Goal: Task Accomplishment & Management: Manage account settings

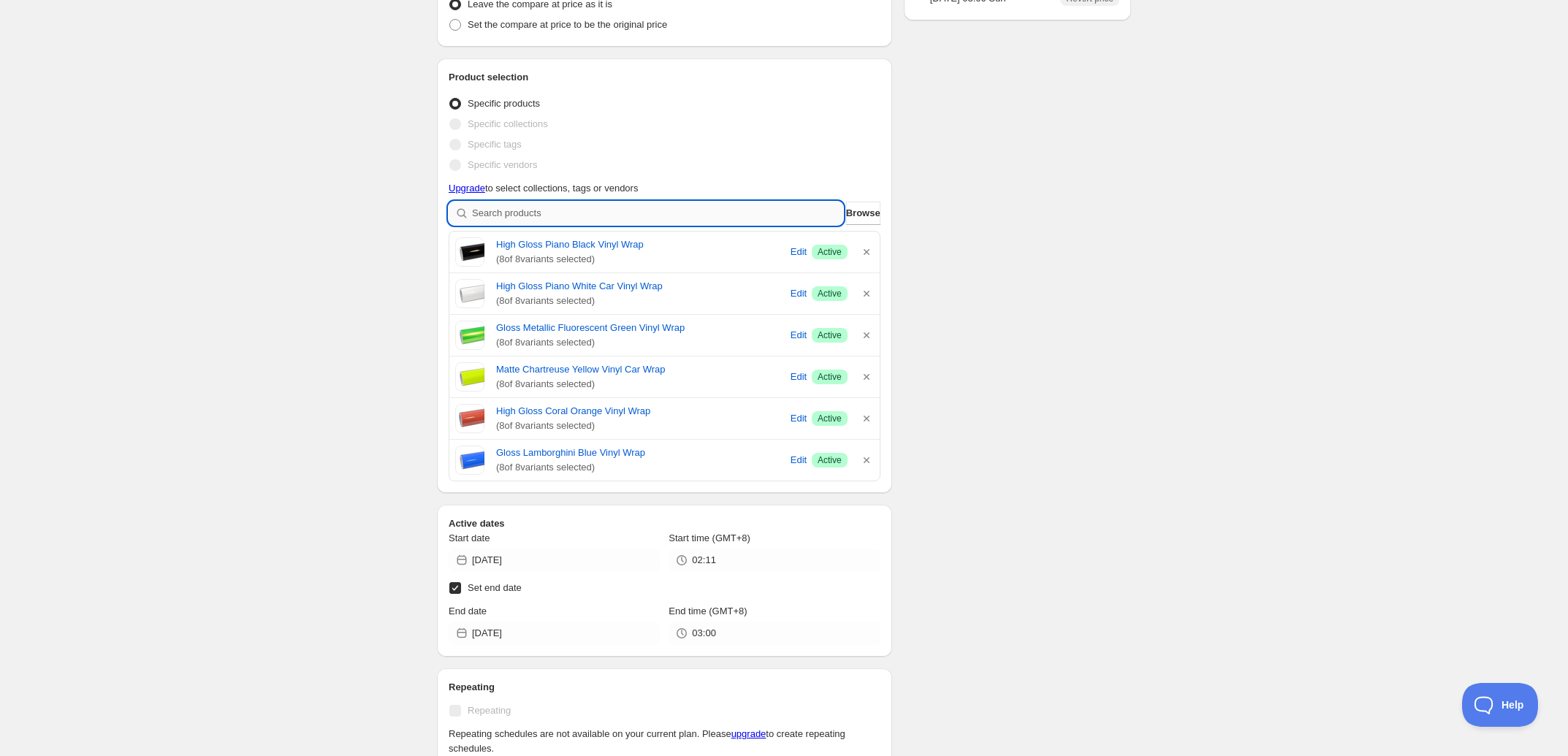
click at [601, 209] on input "search" at bounding box center [657, 212] width 371 height 23
type input "C"
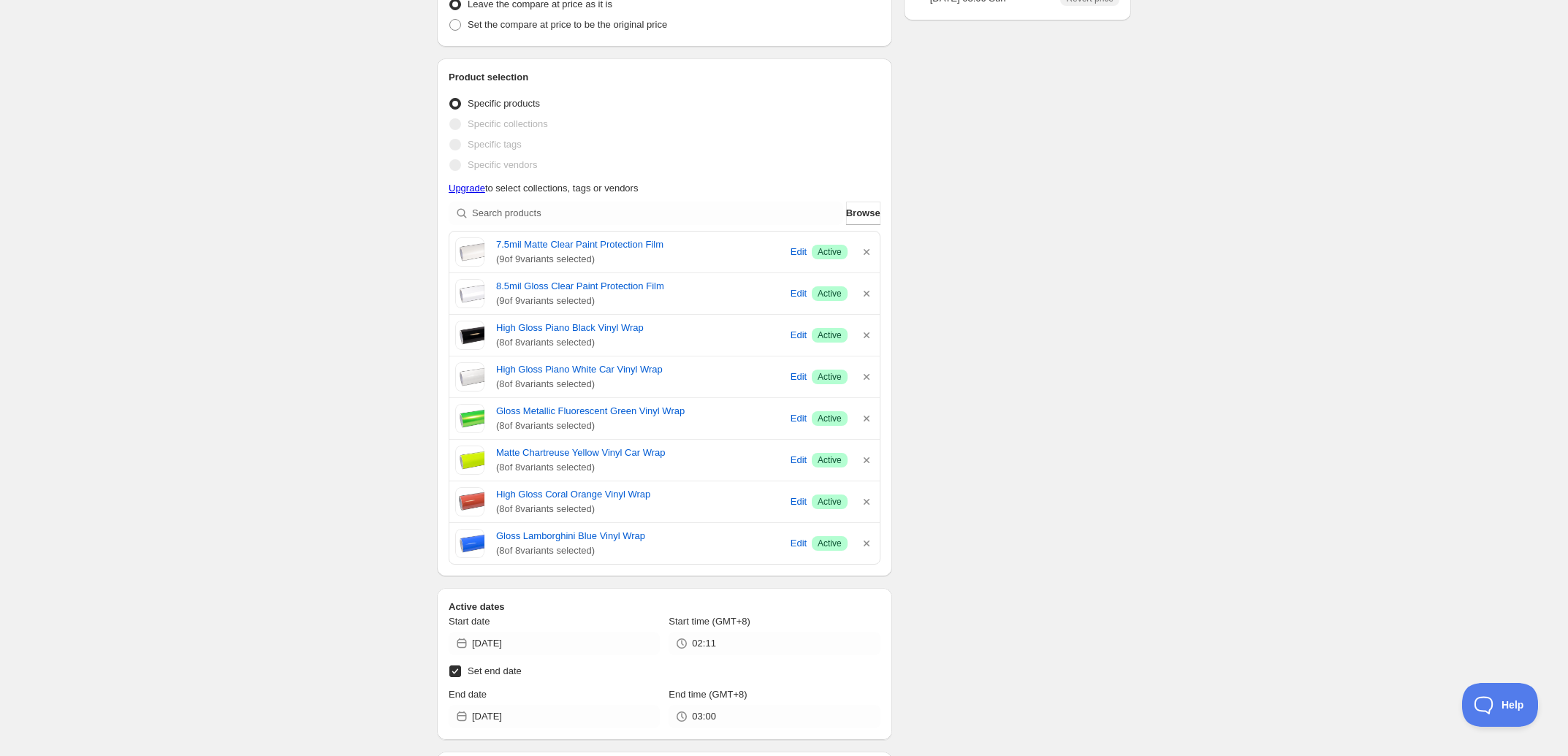
scroll to position [462, 0]
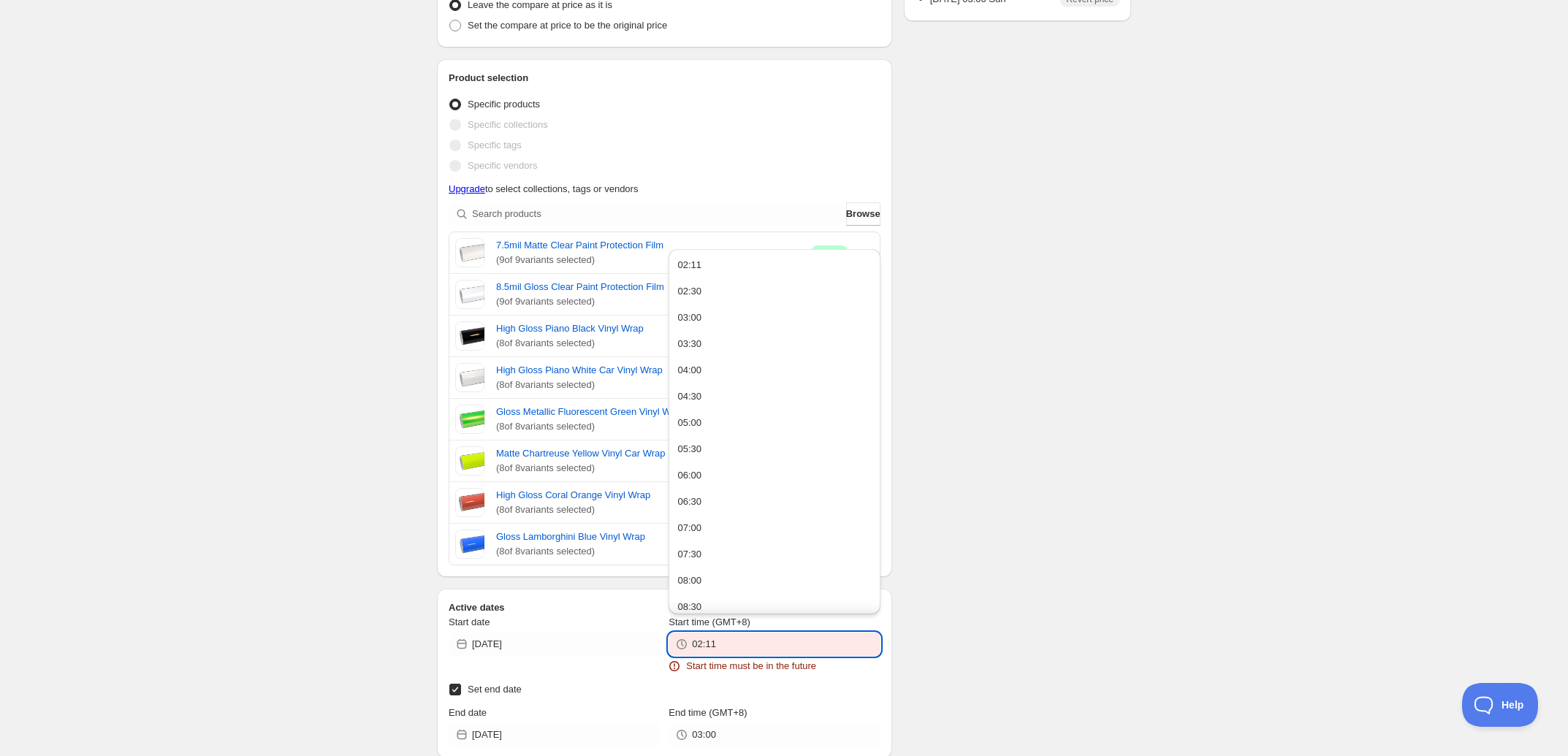
drag, startPoint x: 706, startPoint y: 643, endPoint x: 728, endPoint y: 644, distance: 22.0
click at [728, 644] on input "02:11" at bounding box center [786, 643] width 188 height 23
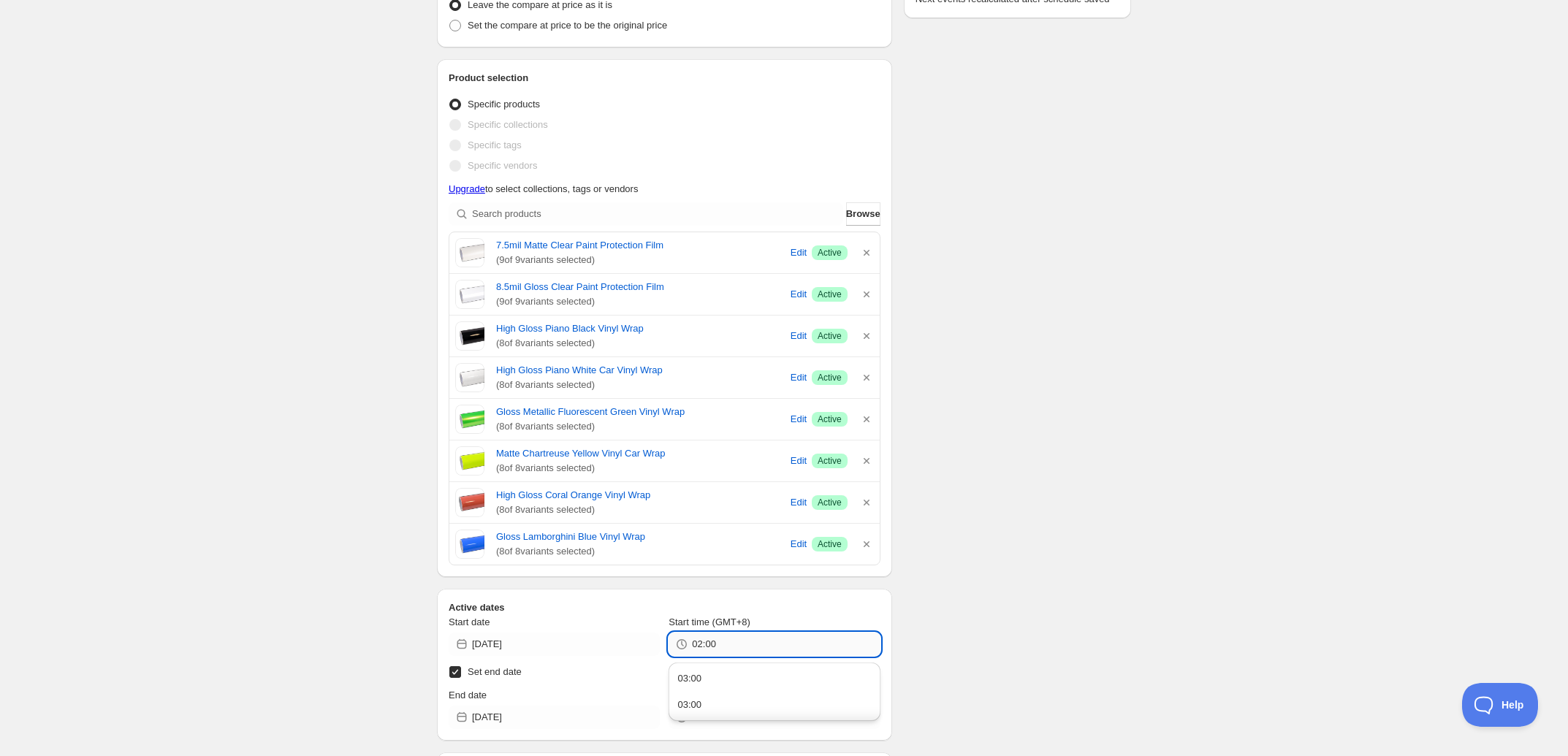
click at [702, 650] on input "02:00" at bounding box center [786, 643] width 188 height 23
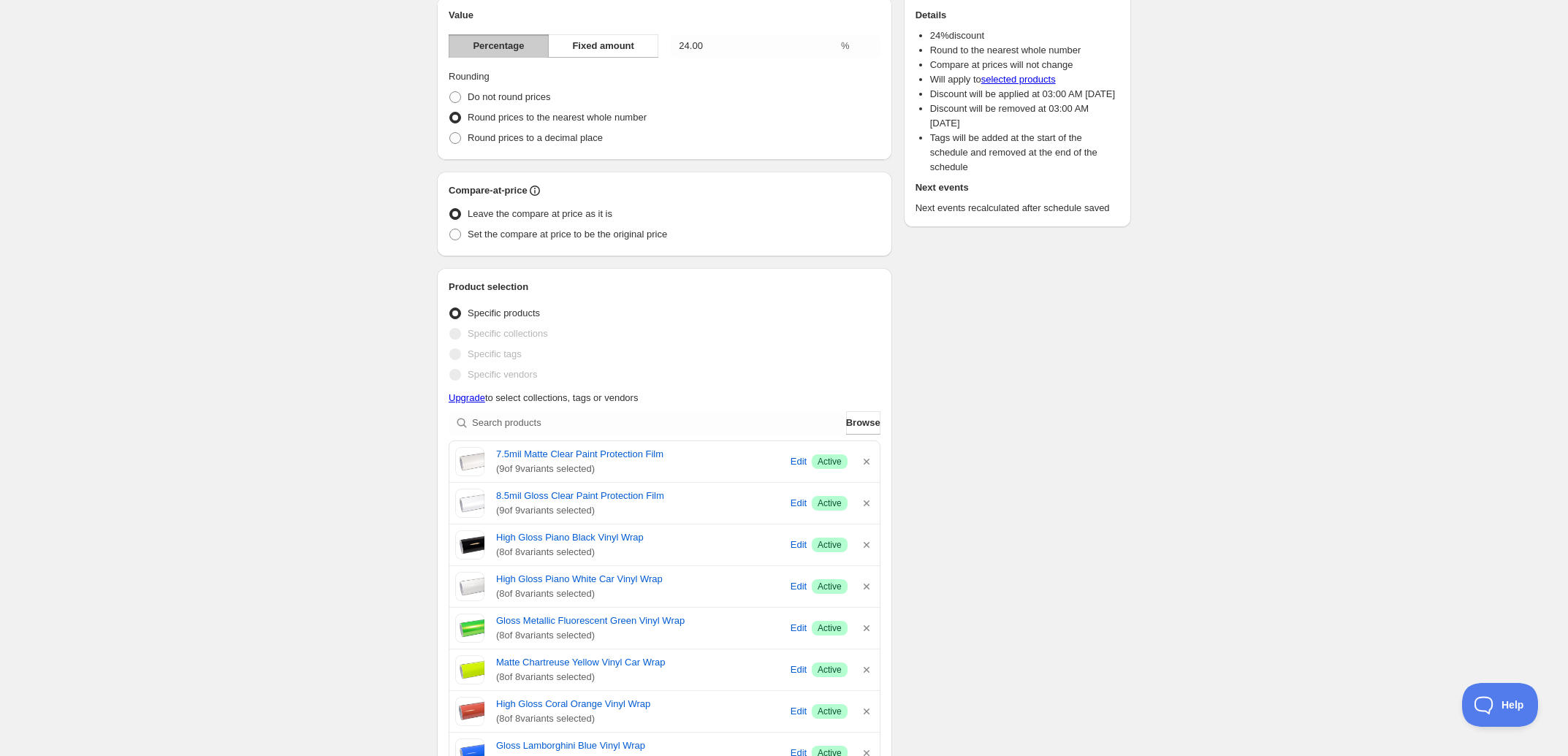
scroll to position [0, 0]
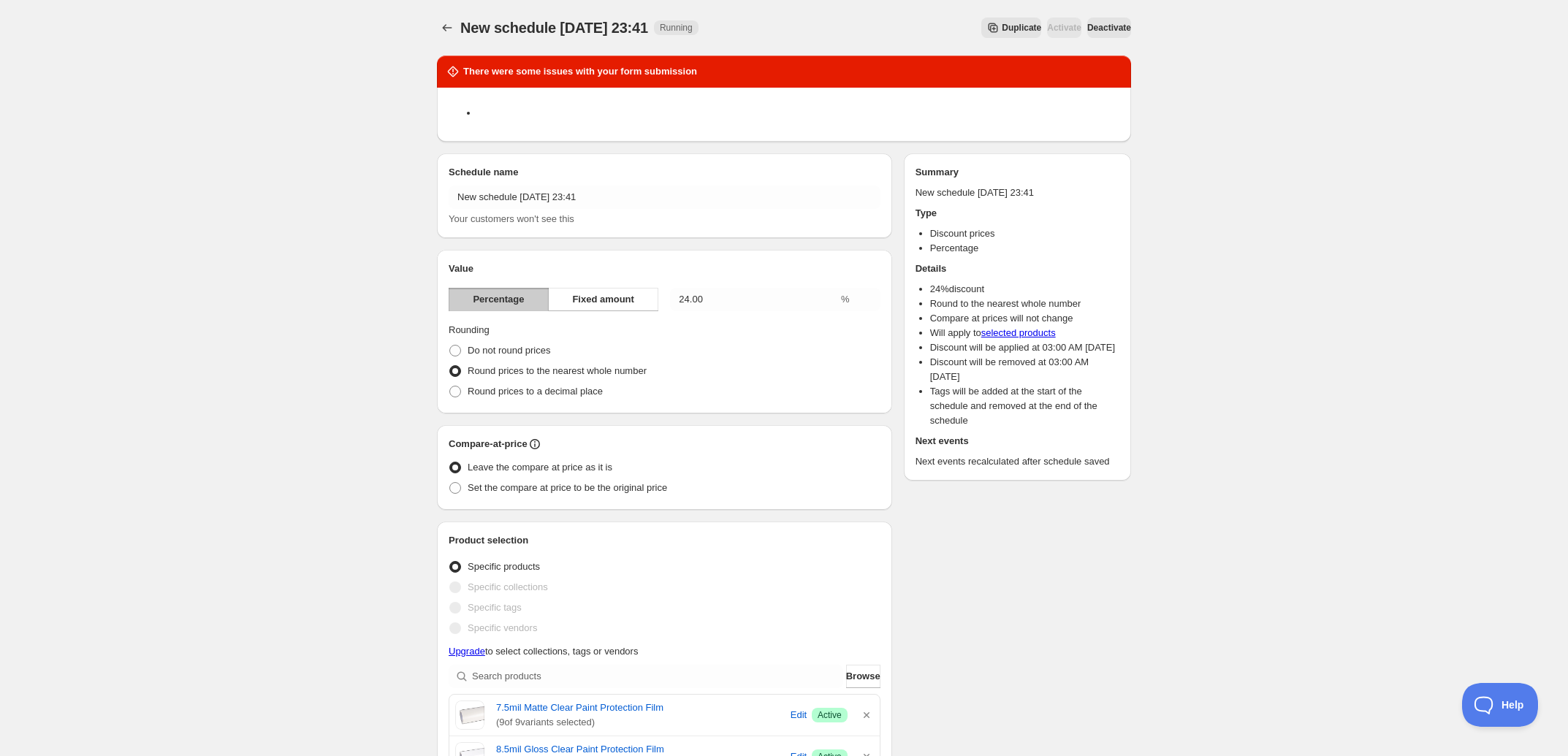
click at [1087, 23] on span "Deactivate" at bounding box center [1109, 28] width 44 height 12
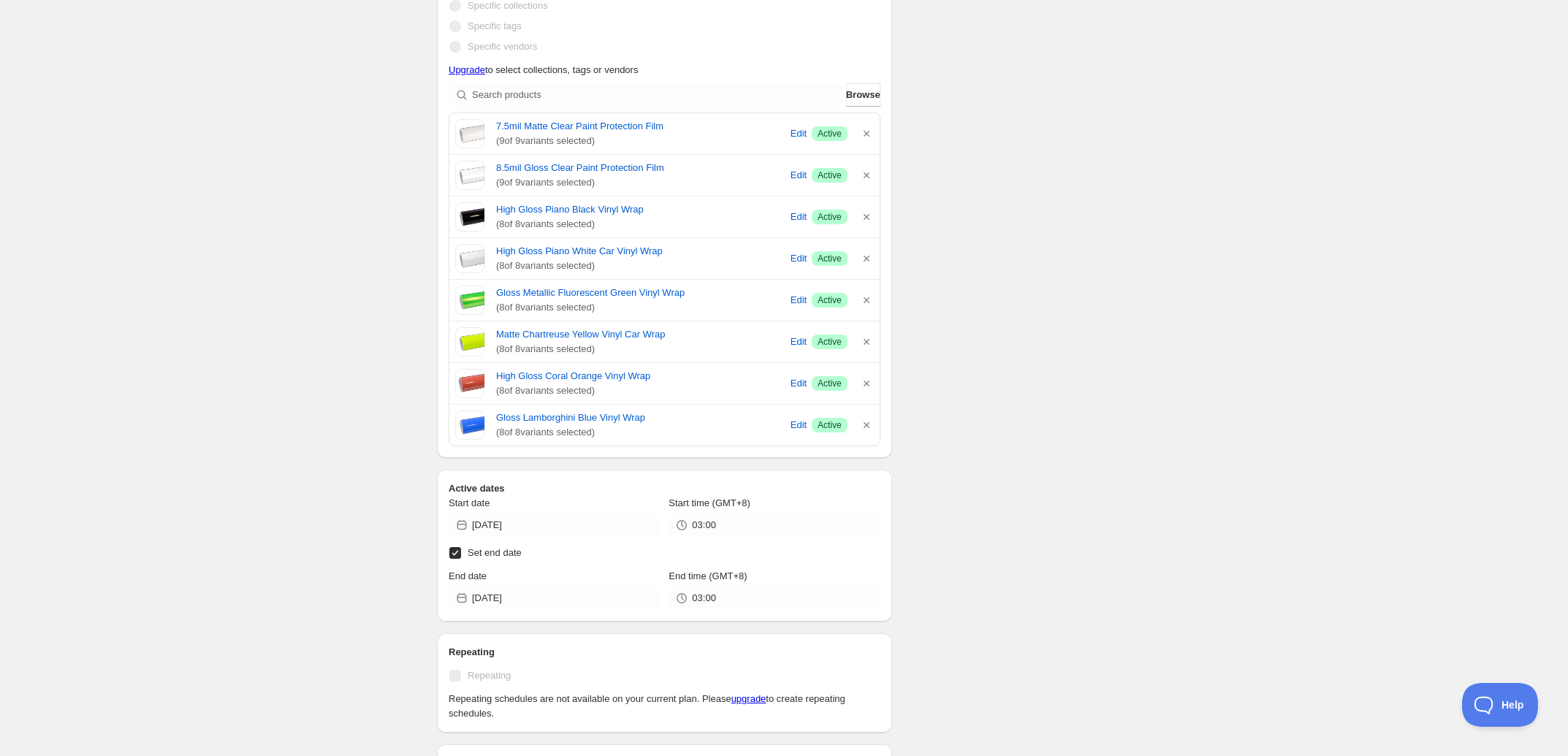
scroll to position [639, 0]
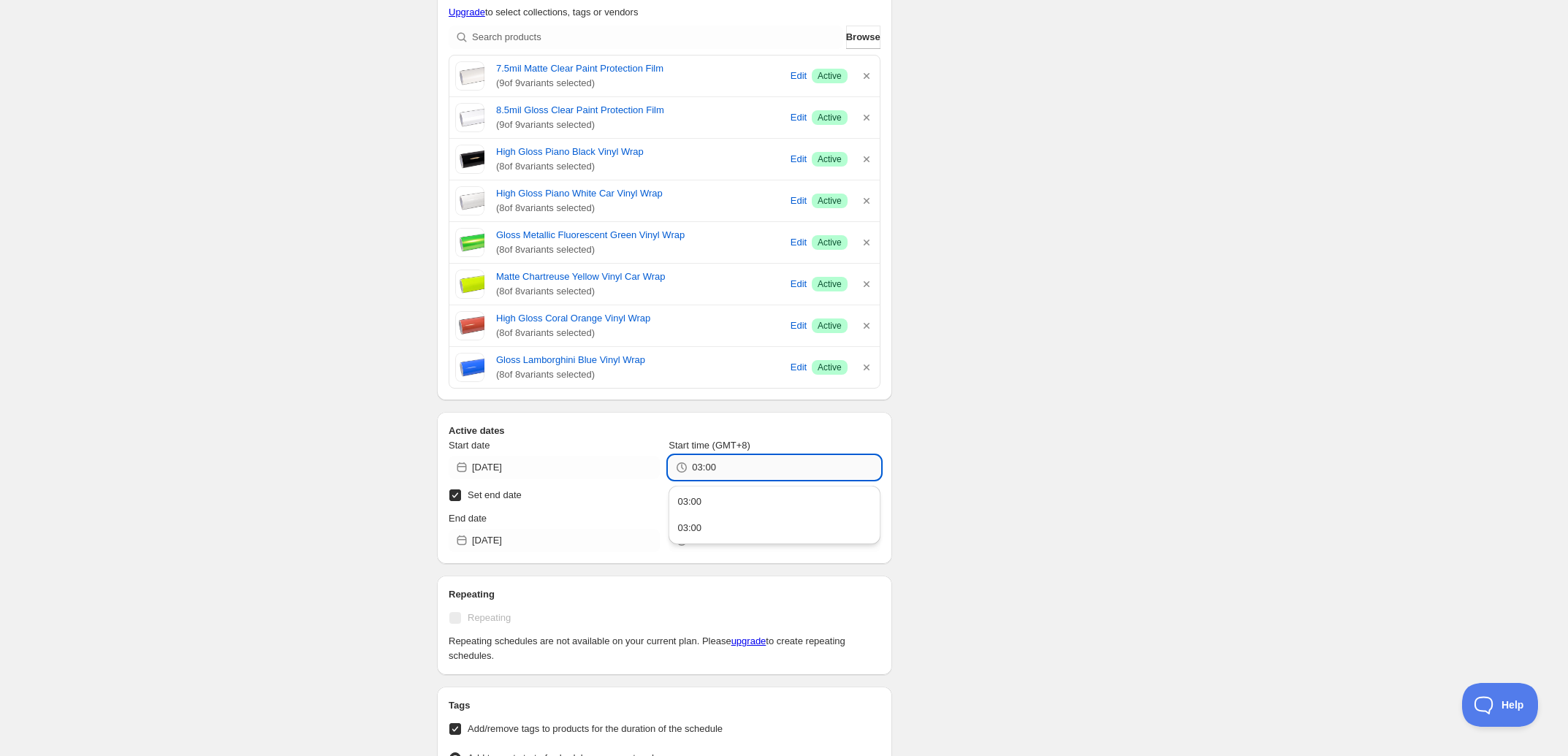
click at [717, 471] on input "03:00" at bounding box center [786, 467] width 188 height 23
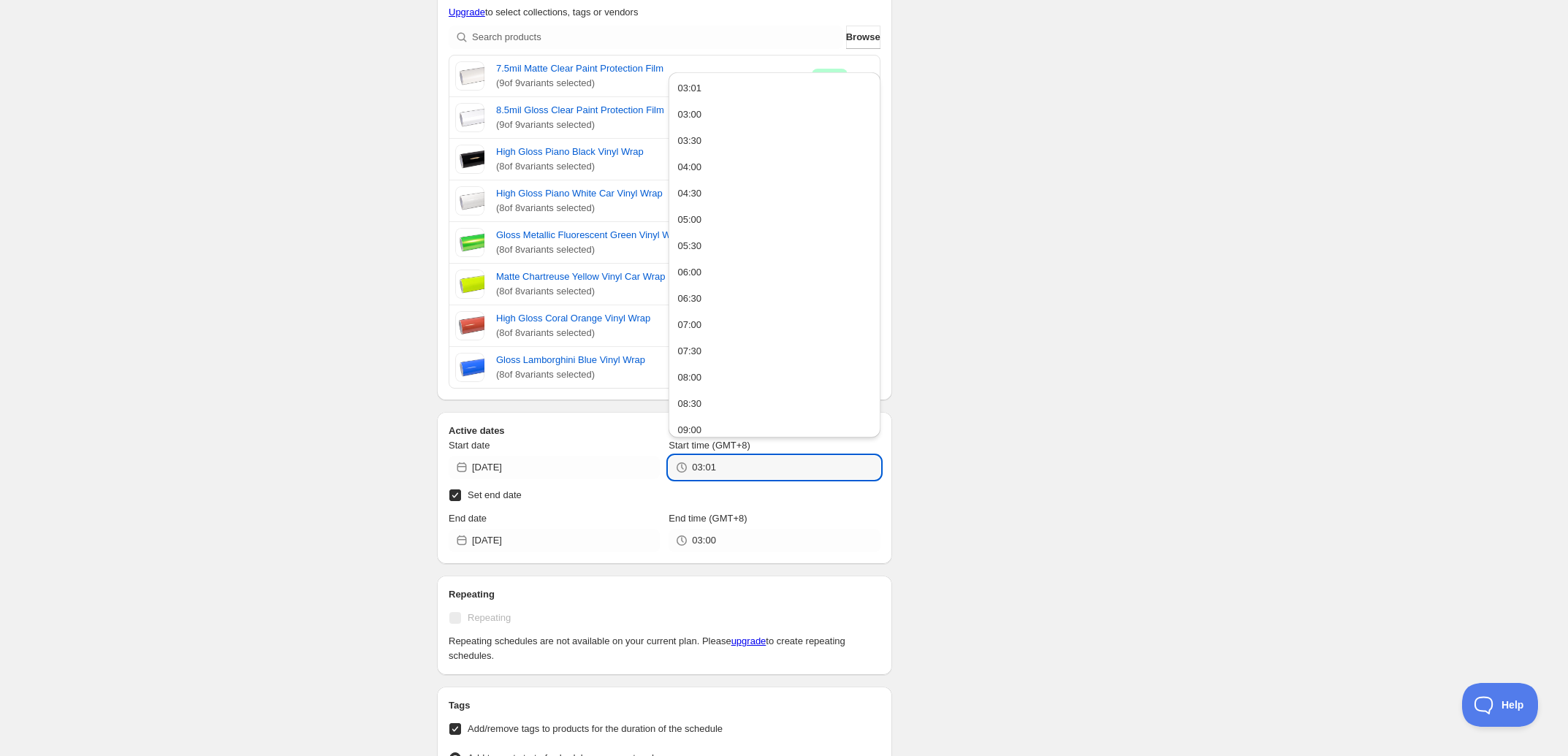
type input "03:01"
click at [971, 410] on div "There were some issues with your form submission Schedule name New schedule Oct…" at bounding box center [778, 355] width 706 height 1901
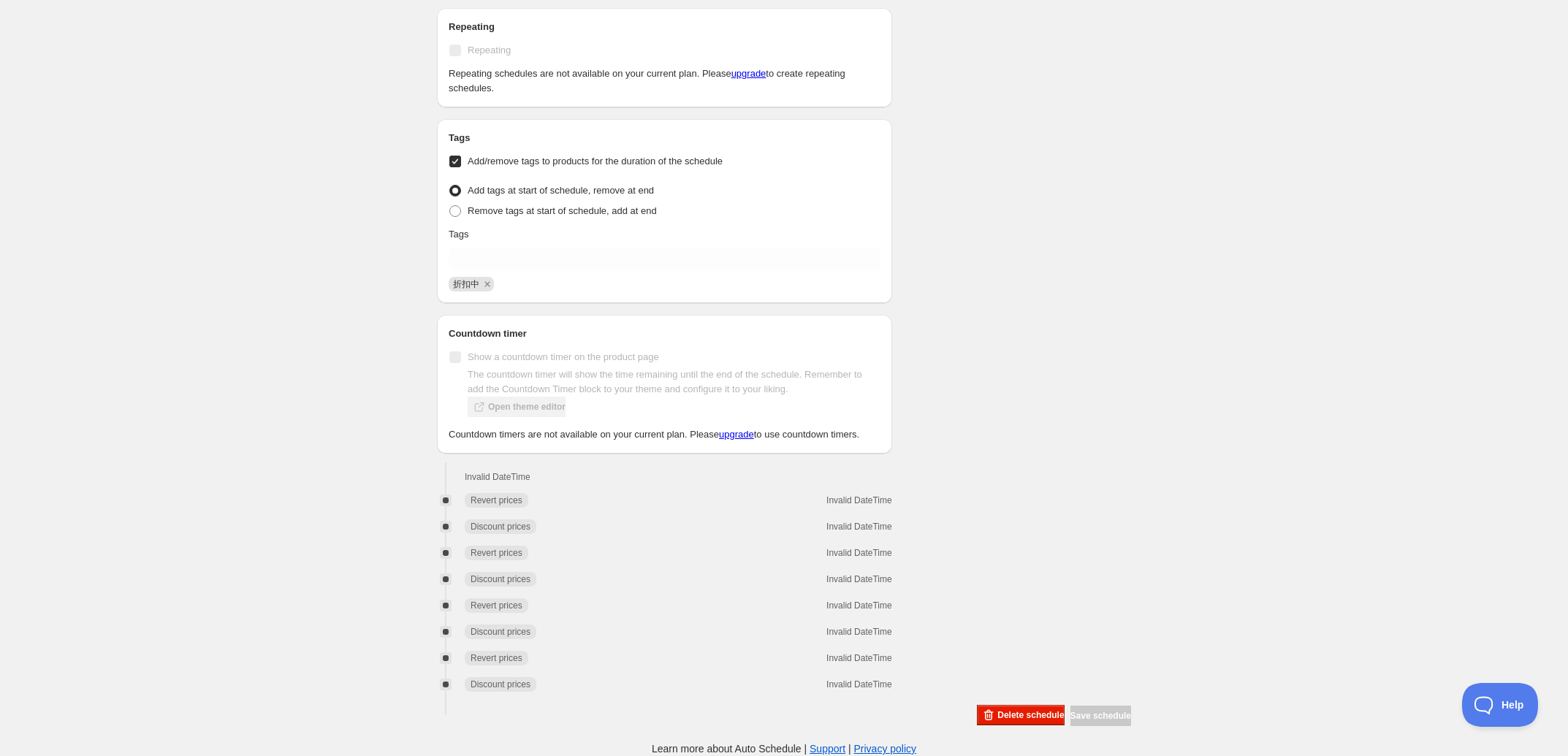
scroll to position [1173, 0]
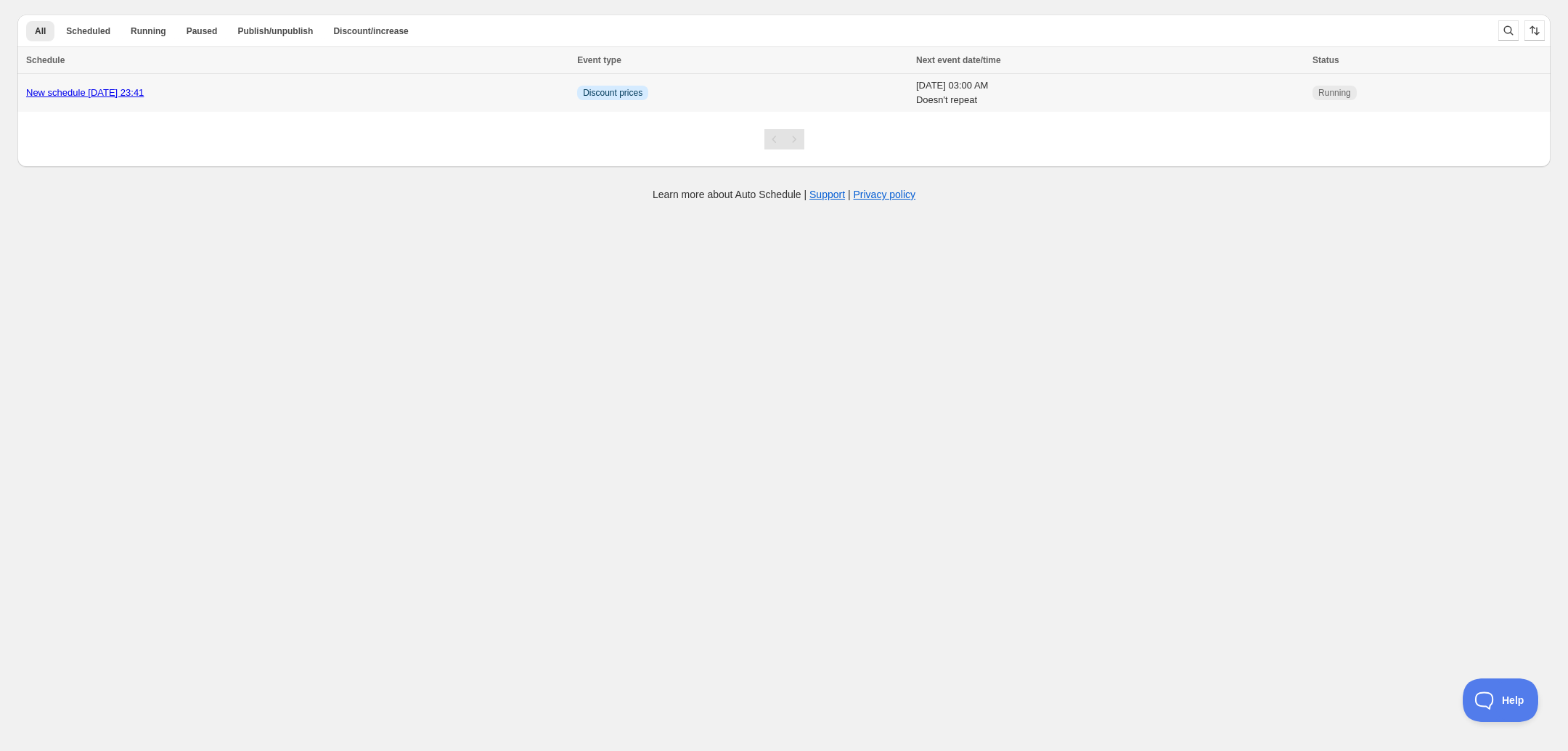
click at [360, 83] on td "New schedule Oct 09 2025 23:41" at bounding box center [295, 92] width 555 height 38
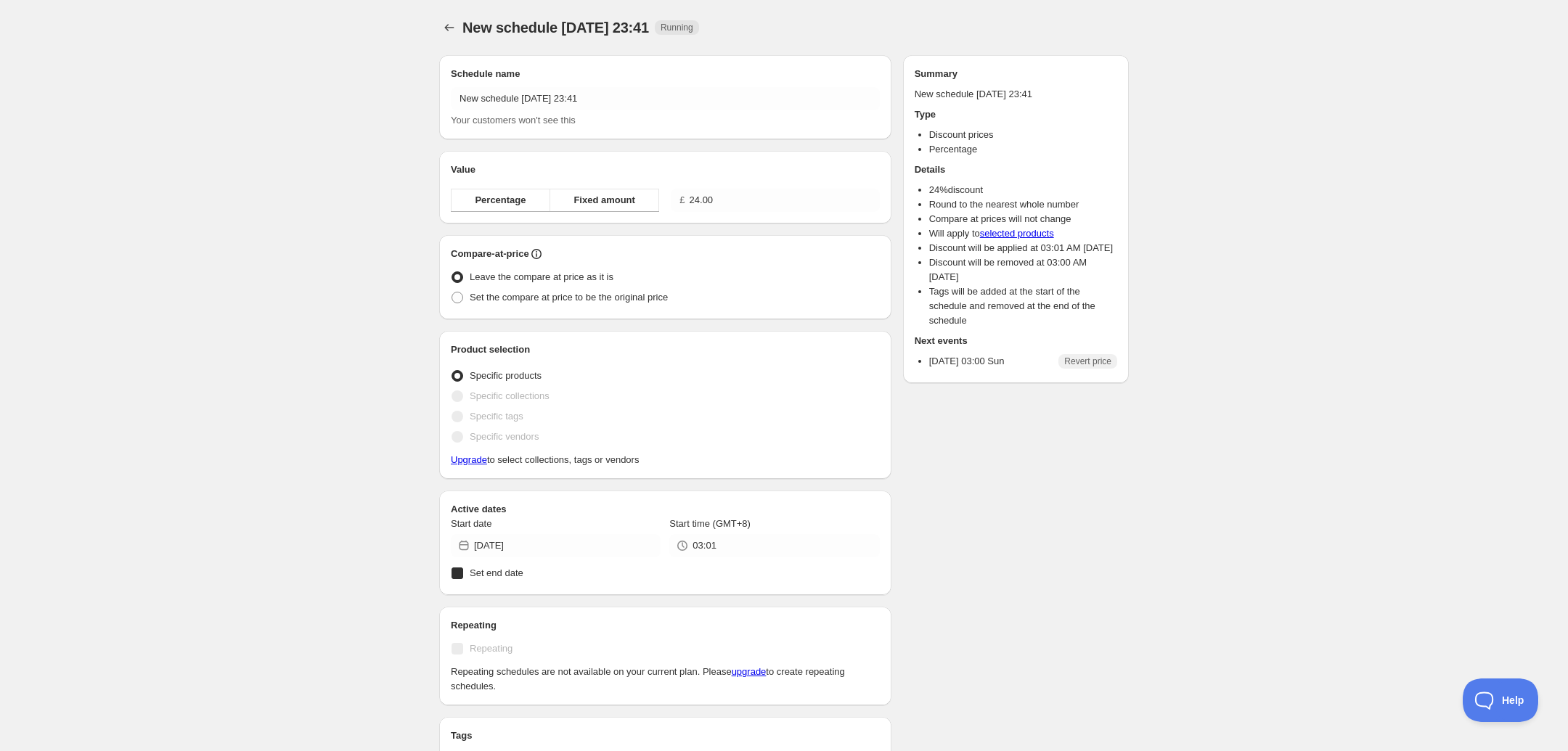
radio input "true"
checkbox input "true"
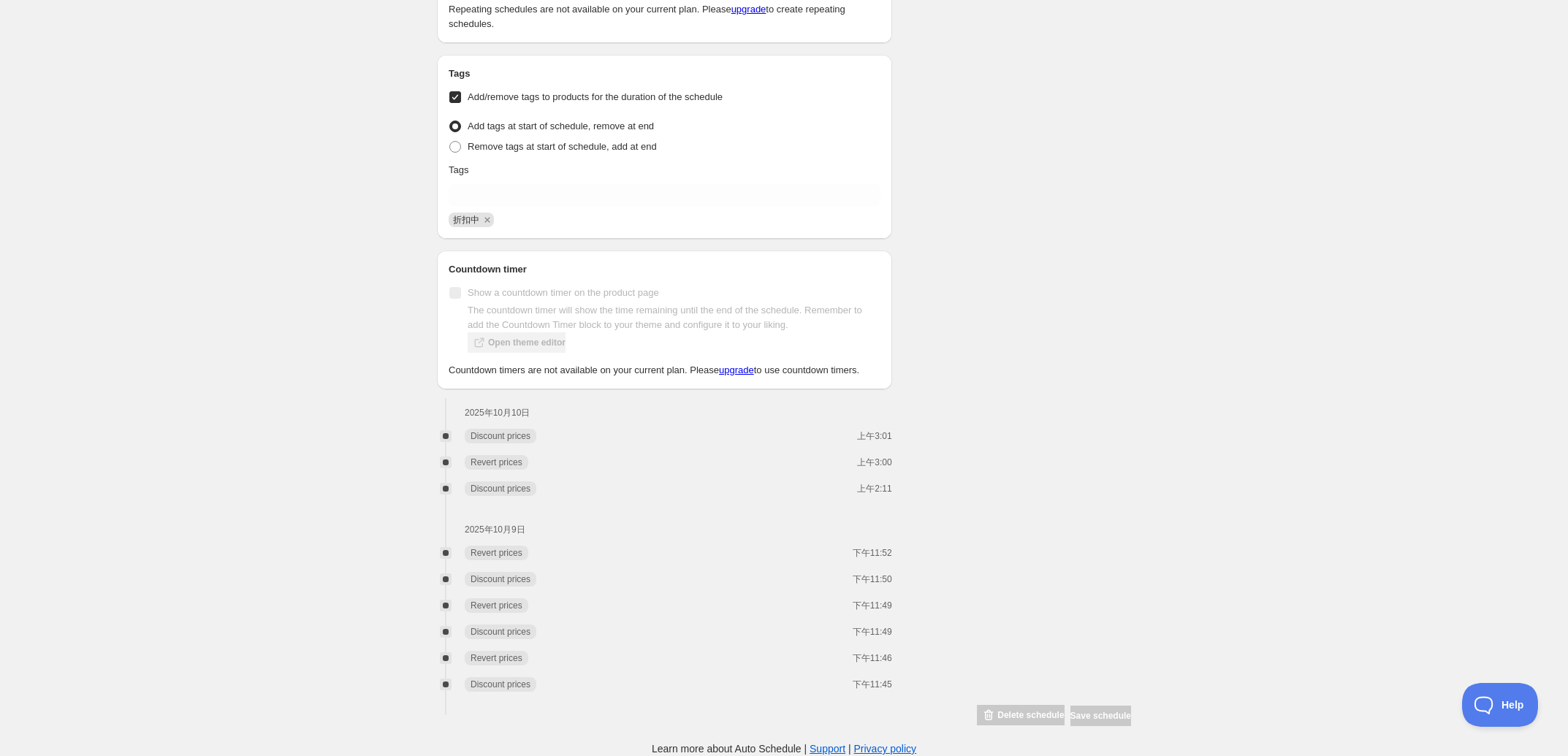
scroll to position [1187, 0]
click at [453, 141] on span at bounding box center [455, 147] width 12 height 12
click at [450, 141] on input "Remove tags at start of schedule, add at end" at bounding box center [449, 141] width 1 height 1
radio input "true"
click at [486, 217] on icon "Remove 折扣中" at bounding box center [487, 219] width 5 height 5
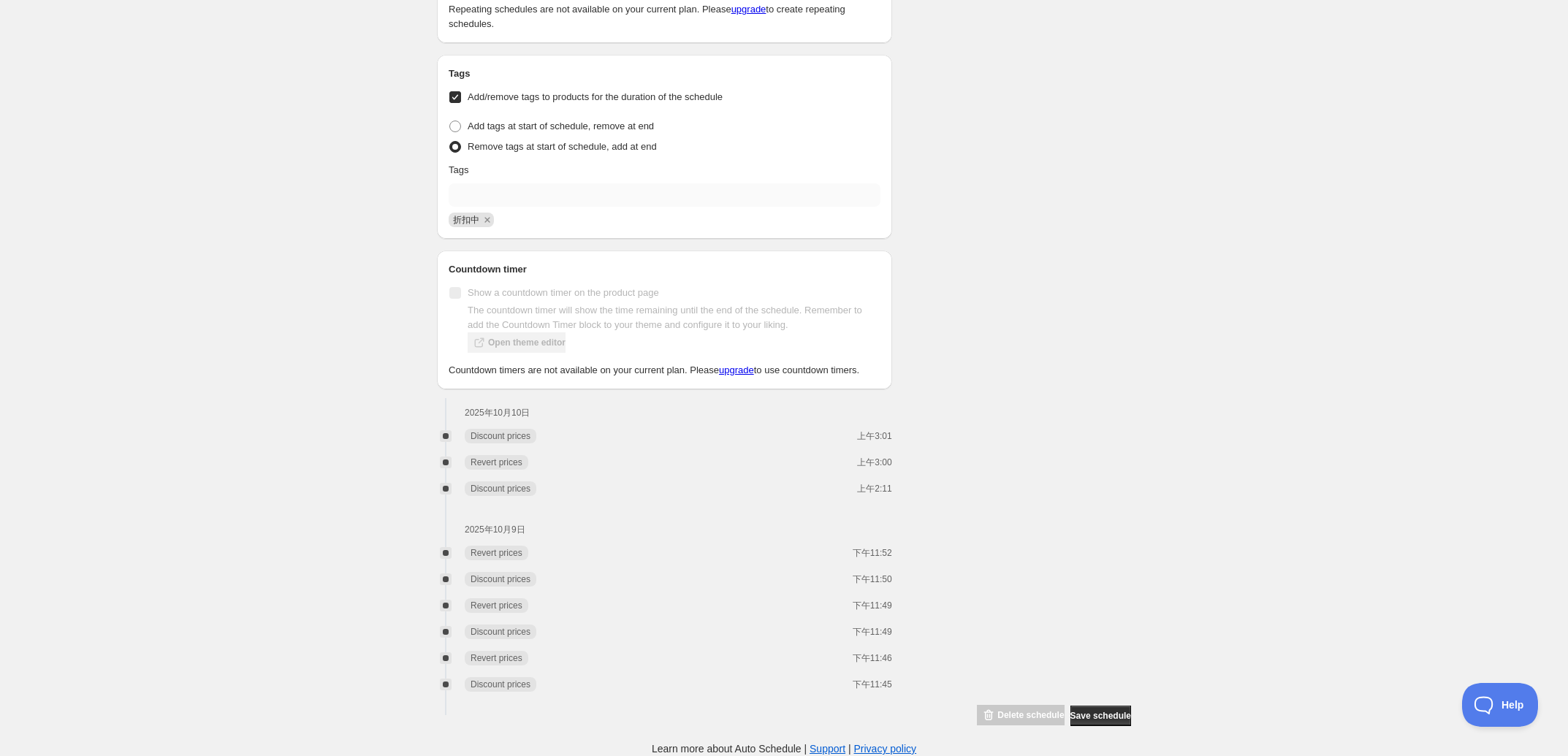
scroll to position [1173, 0]
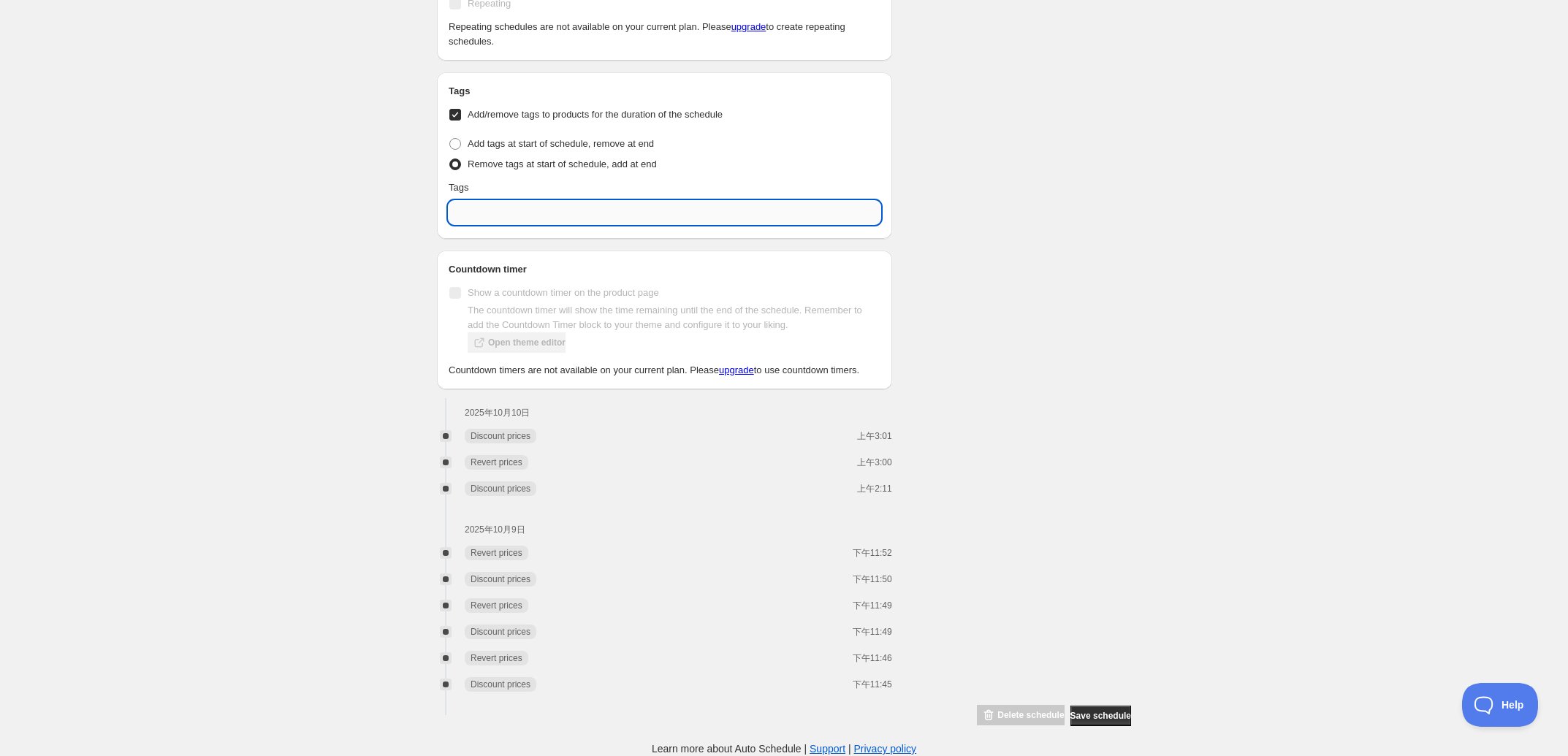
click at [499, 201] on input "text" at bounding box center [665, 212] width 432 height 23
click at [538, 236] on div "Add 无折扣" at bounding box center [664, 250] width 426 height 29
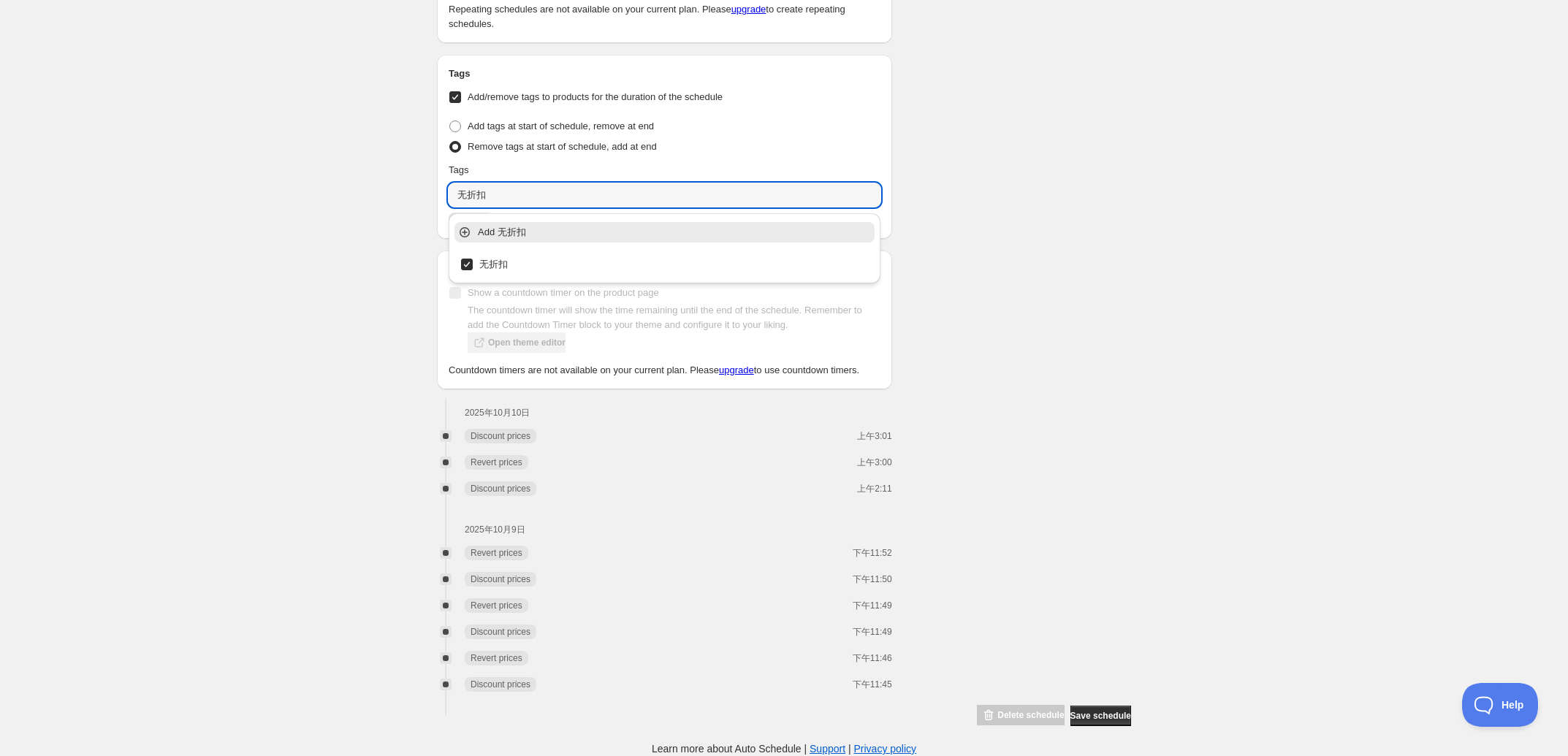
type input "无折扣"
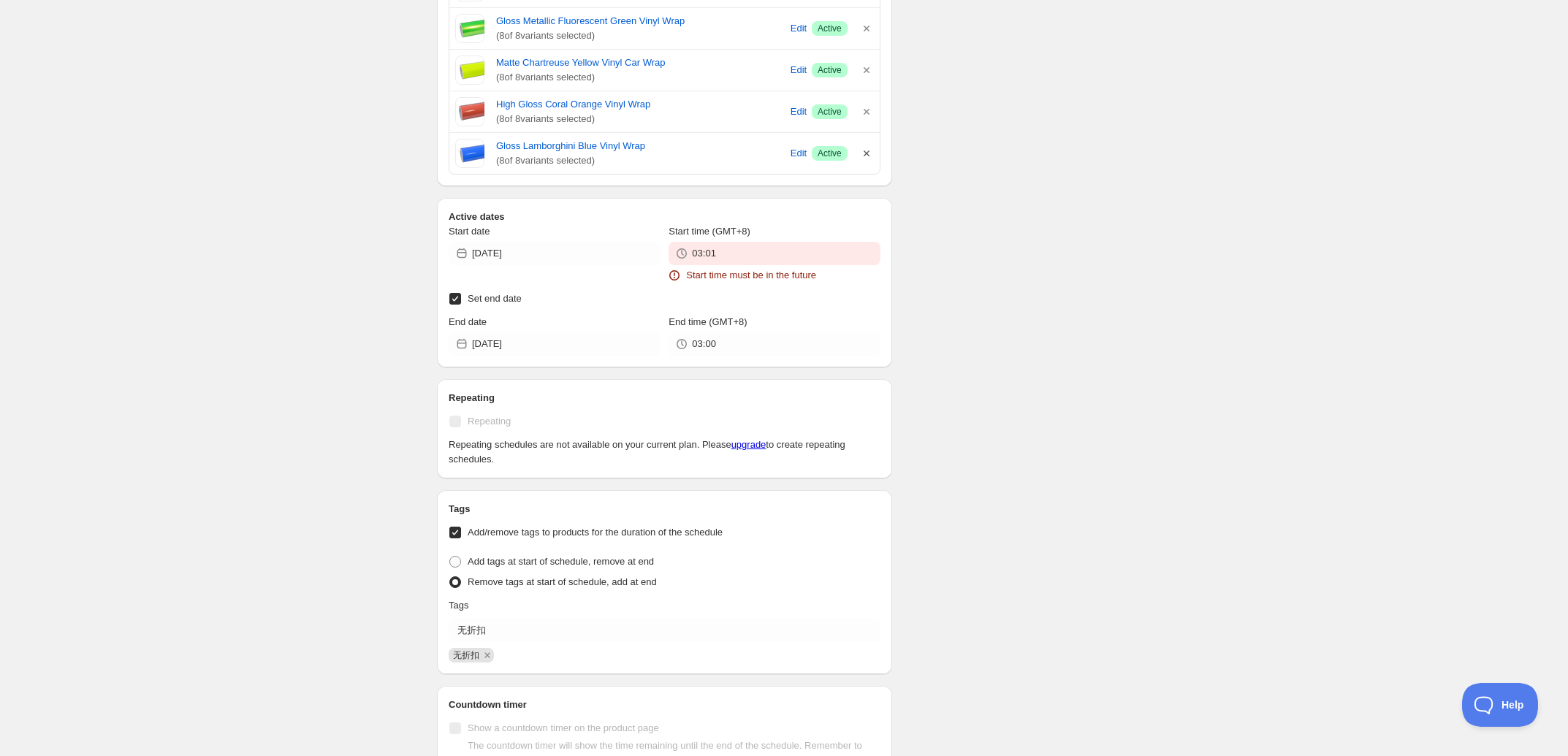
scroll to position [833, 0]
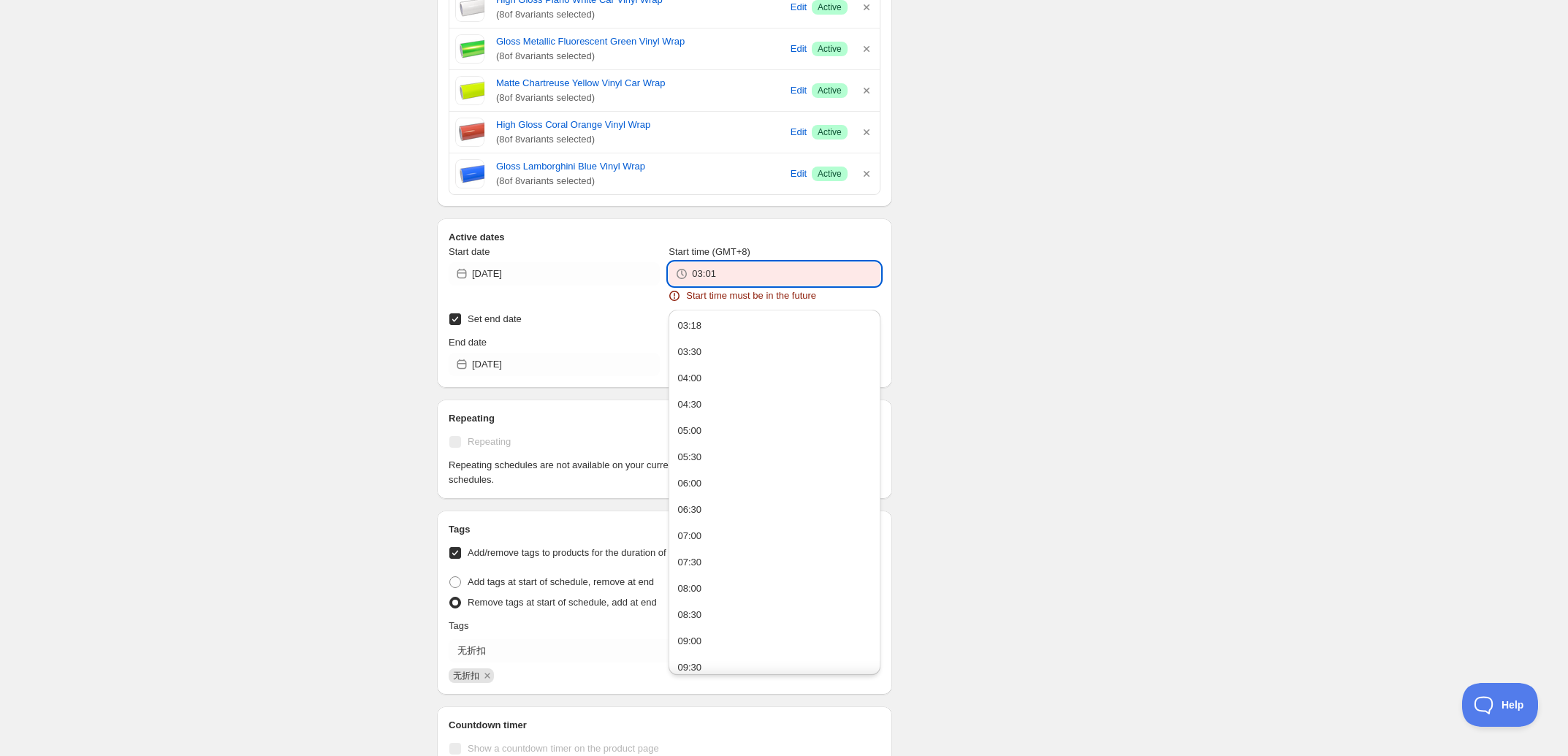
drag, startPoint x: 717, startPoint y: 276, endPoint x: 708, endPoint y: 277, distance: 9.1
click at [708, 277] on input "03:01" at bounding box center [786, 273] width 188 height 23
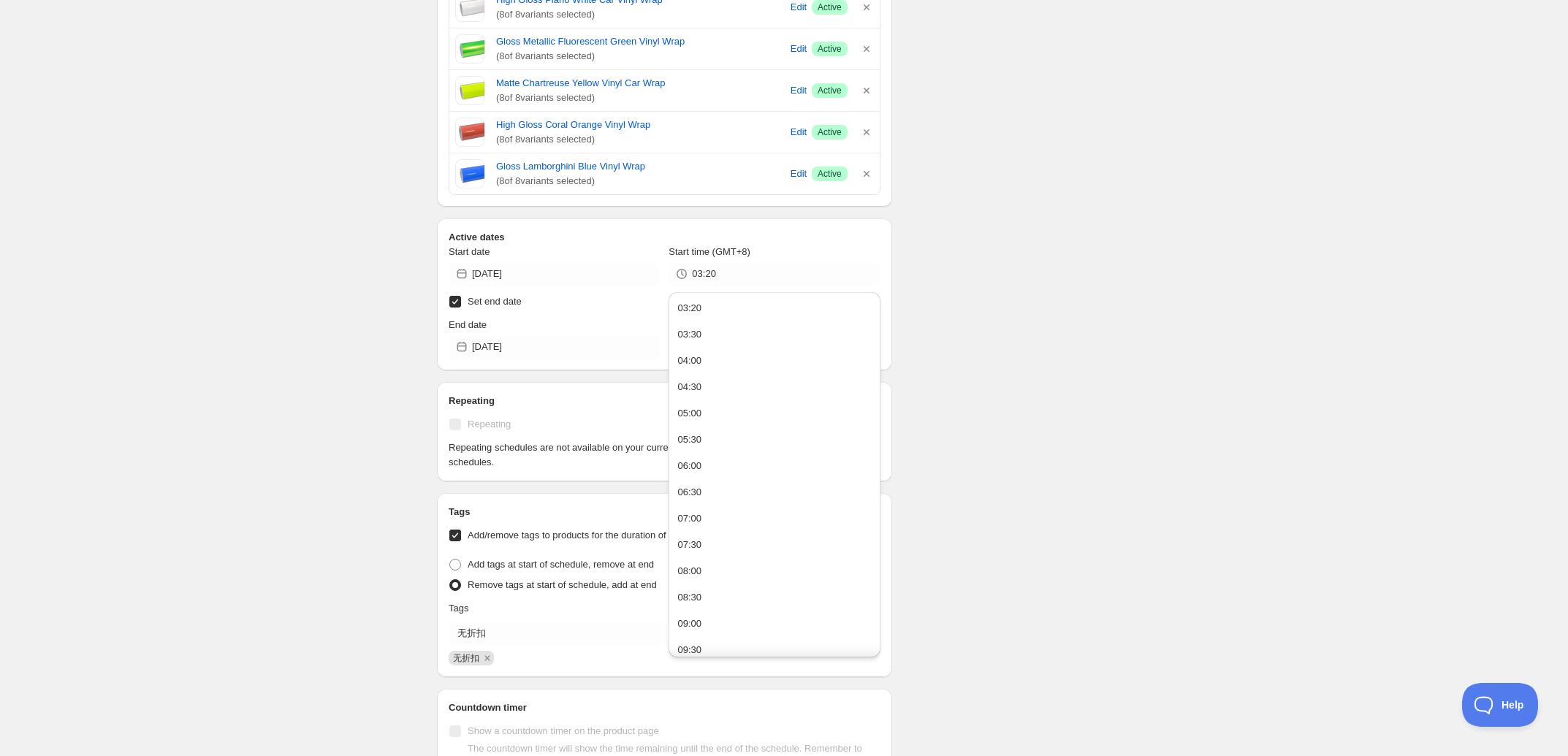
drag, startPoint x: 1051, startPoint y: 201, endPoint x: 953, endPoint y: 33, distance: 194.5
click at [1051, 201] on div "There were some issues with your form submission Start time must be in the futu…" at bounding box center [778, 188] width 706 height 1953
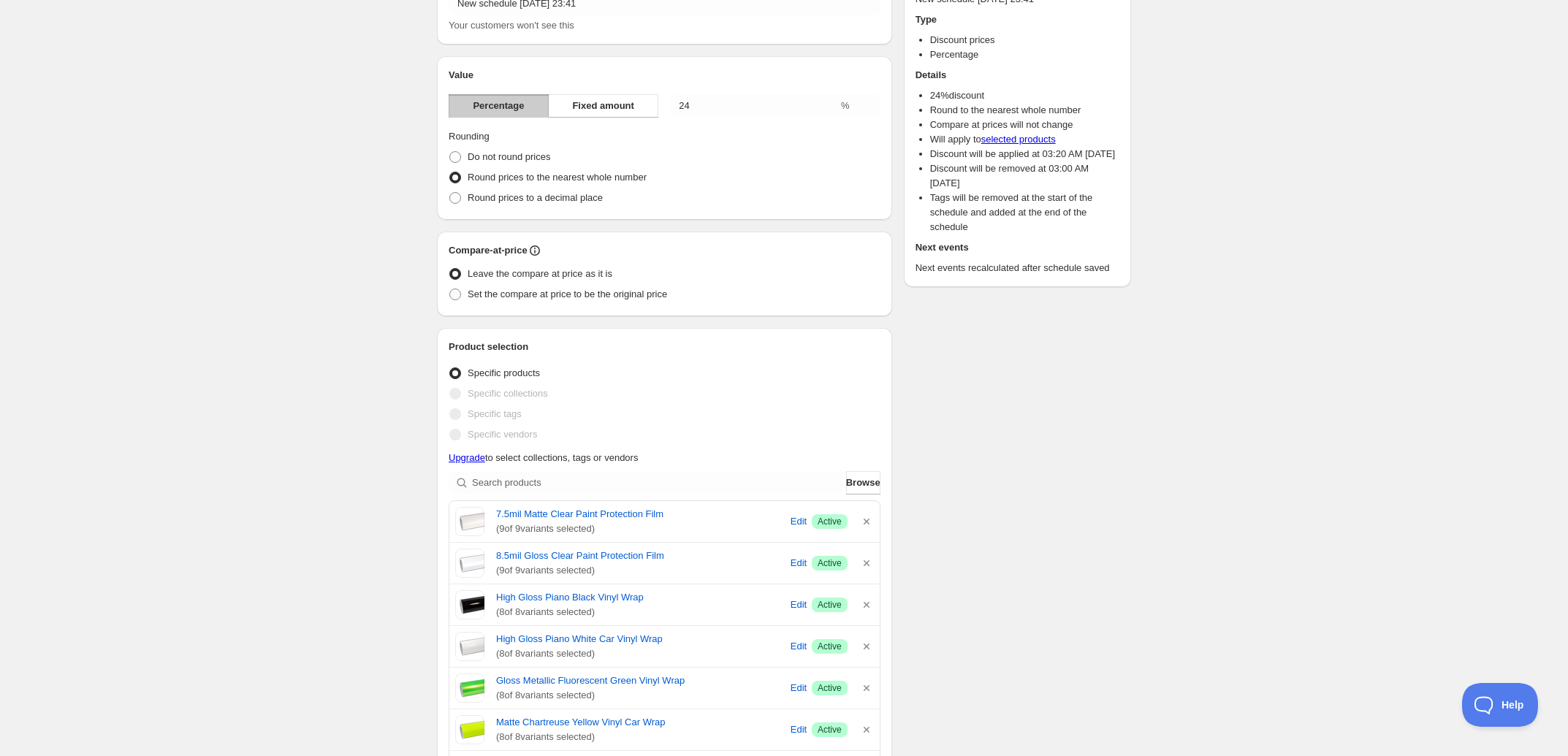
scroll to position [0, 0]
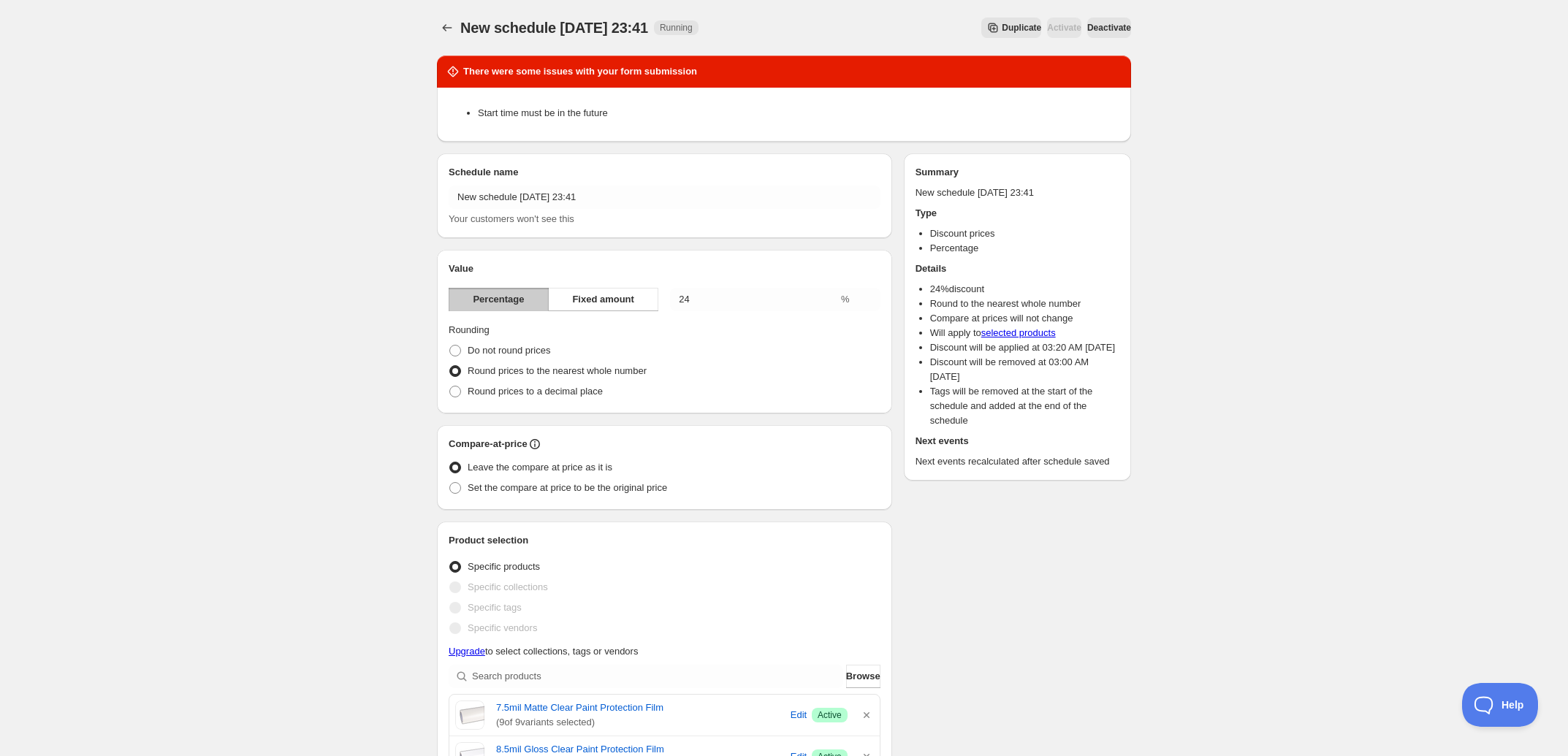
click at [1087, 28] on span "Deactivate" at bounding box center [1109, 28] width 44 height 12
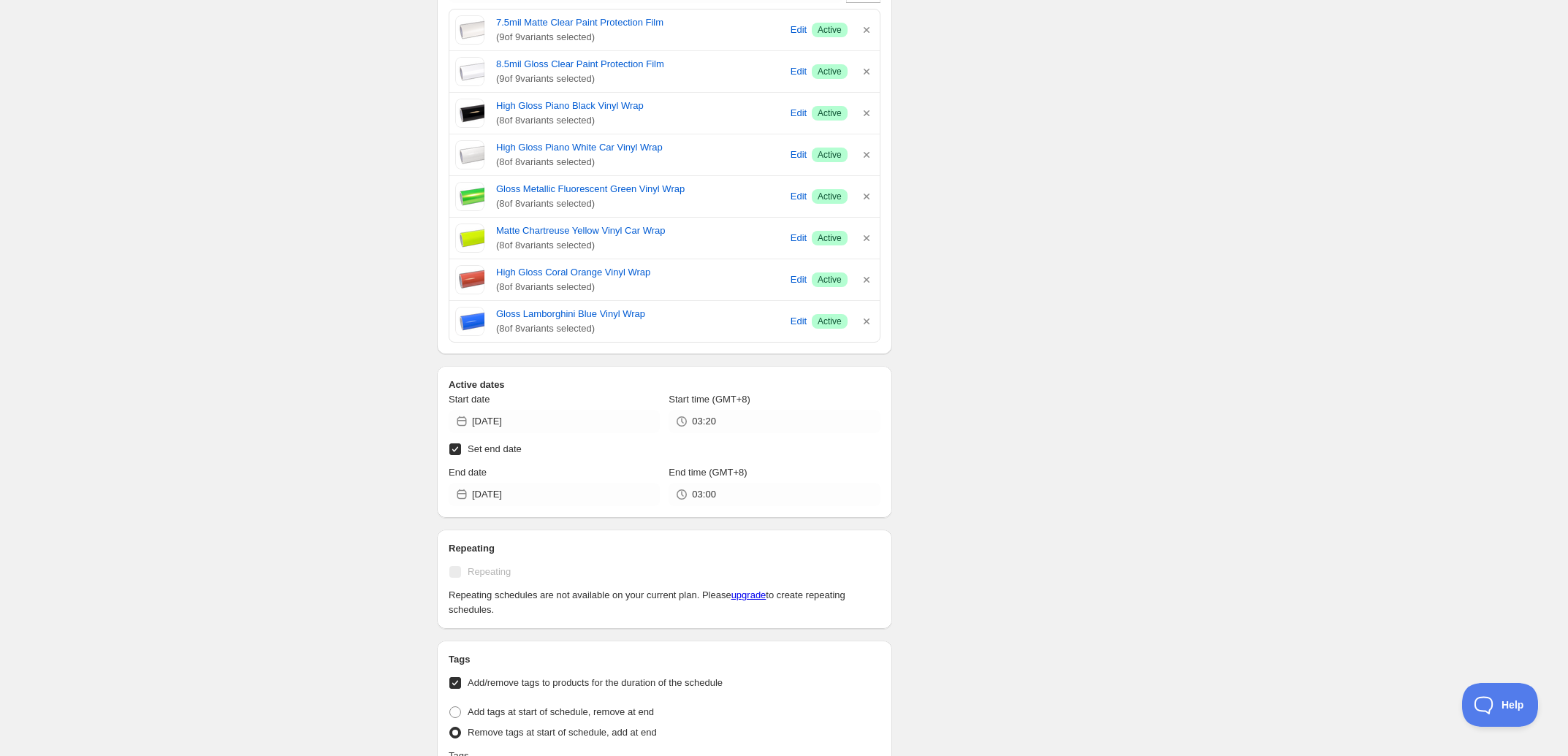
scroll to position [822, 0]
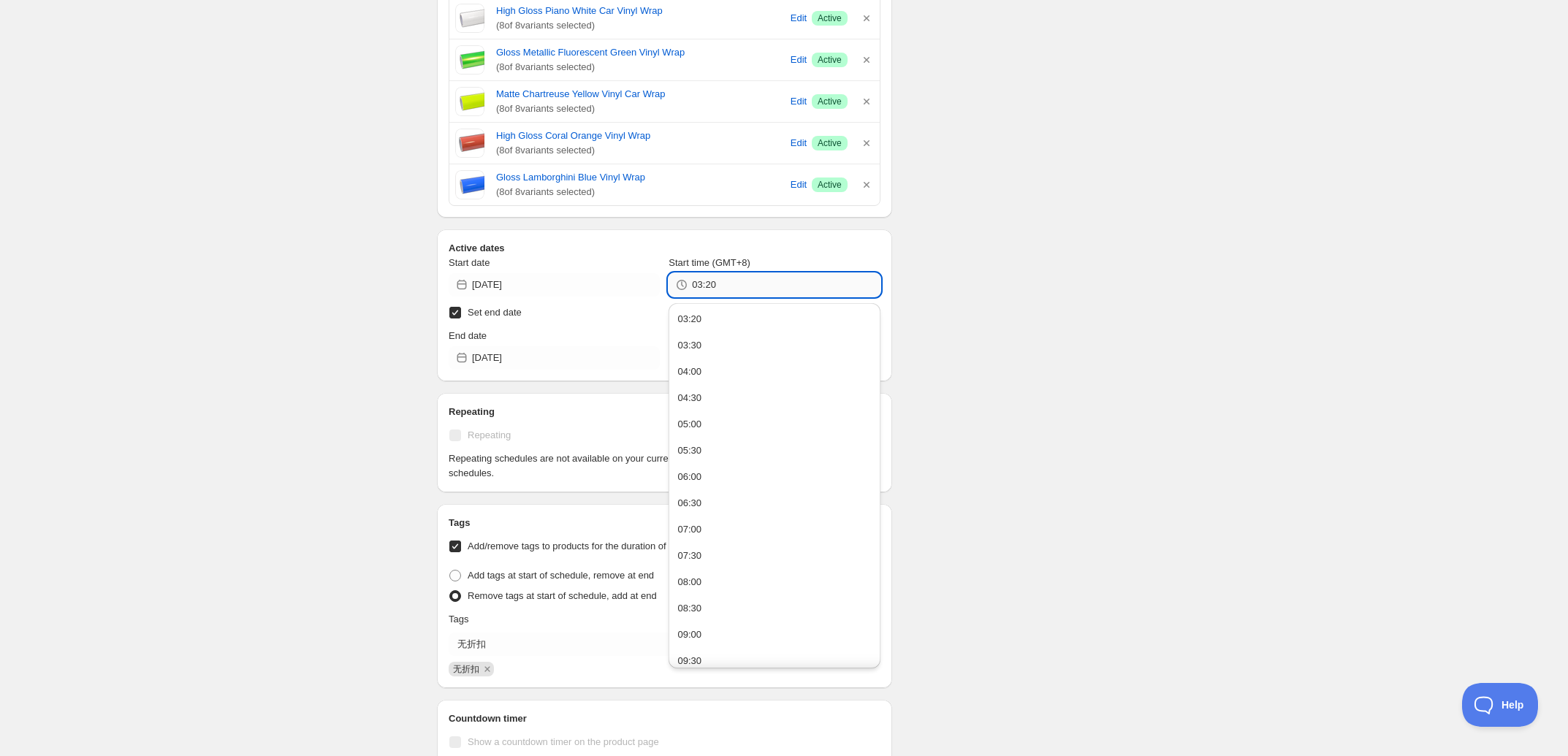
drag, startPoint x: 727, startPoint y: 286, endPoint x: 714, endPoint y: 286, distance: 13.0
click at [714, 286] on input "03:20" at bounding box center [786, 284] width 188 height 23
type input "03:21"
click at [976, 312] on div "There were some issues with your form submission Start time must be in the futu…" at bounding box center [778, 199] width 706 height 1953
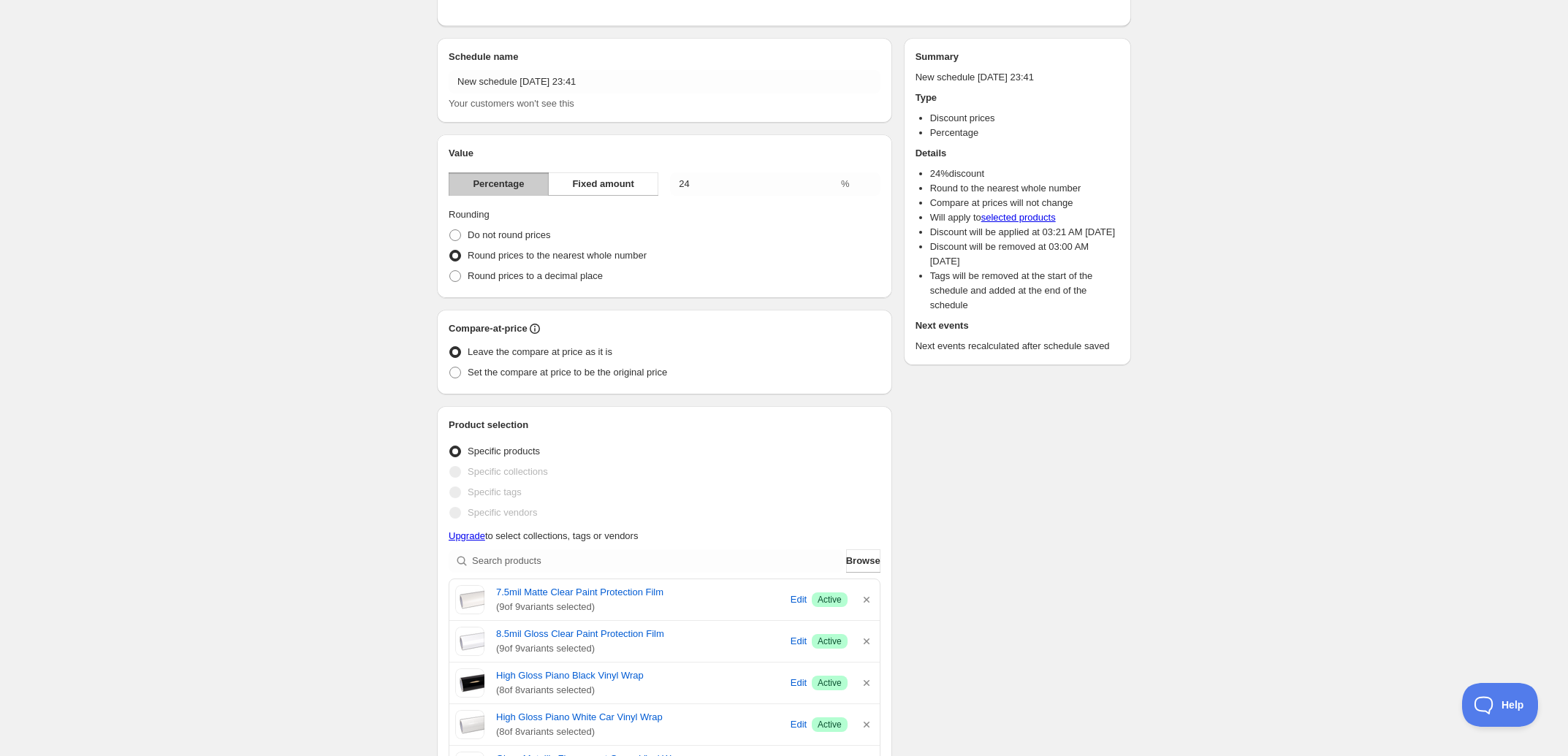
scroll to position [0, 0]
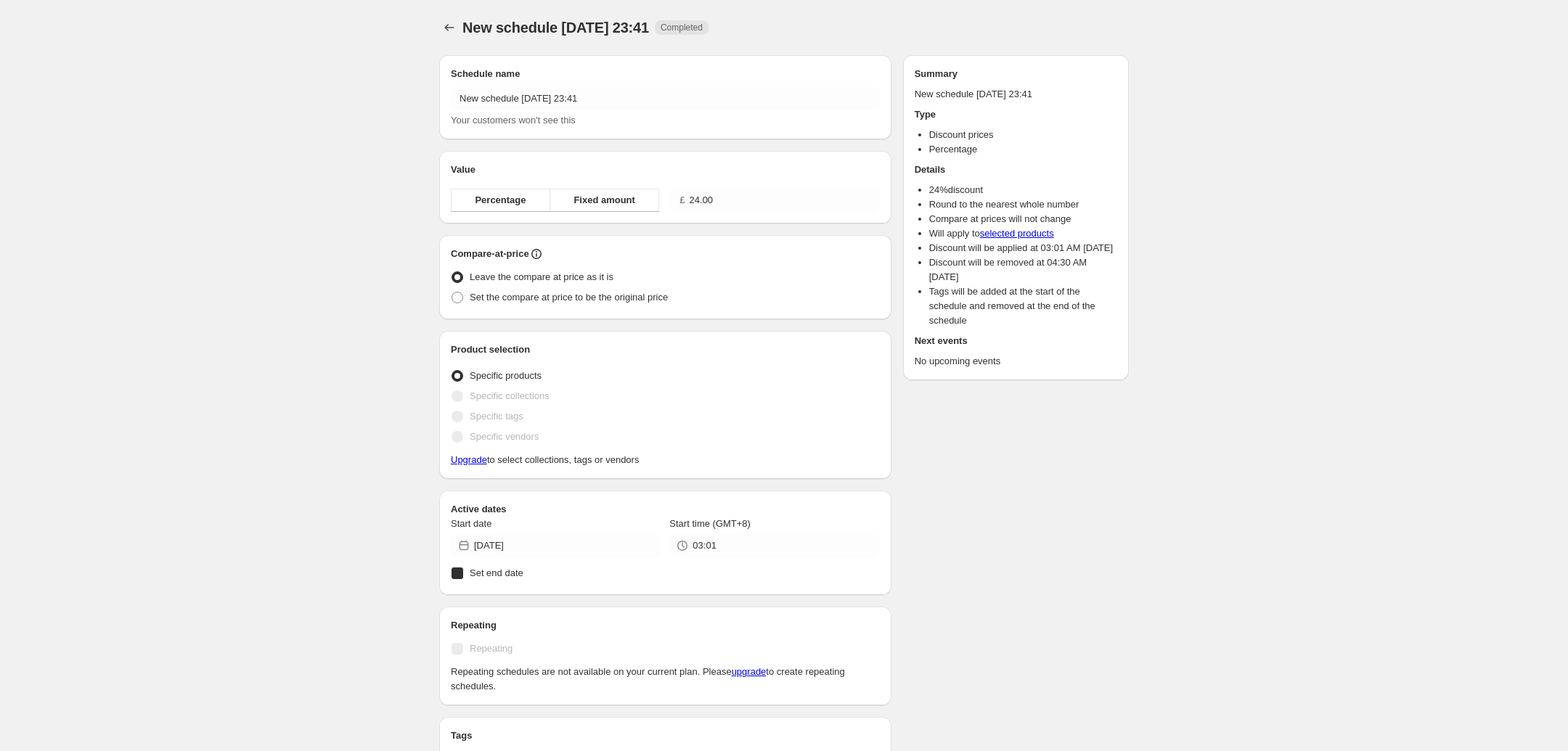
radio input "true"
checkbox input "true"
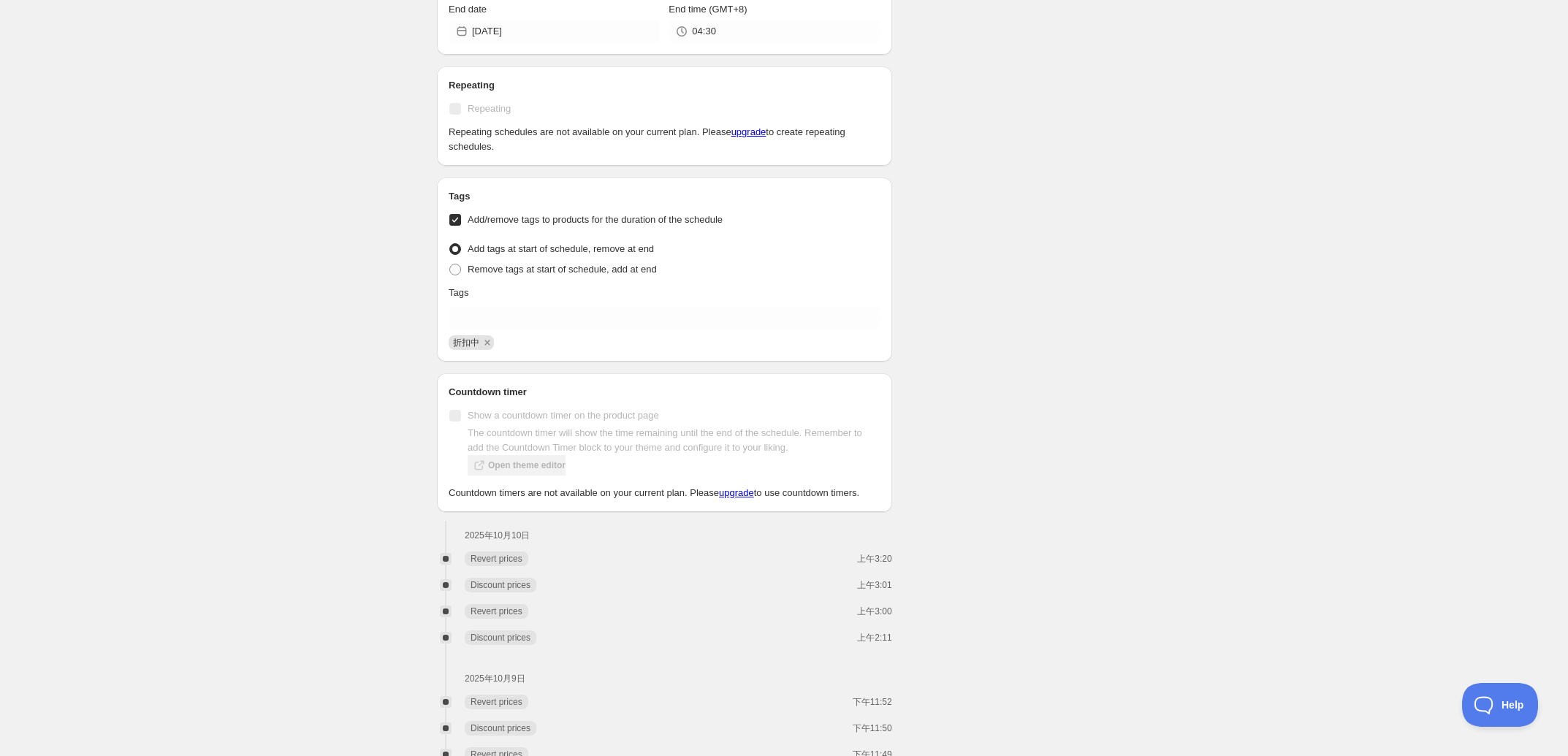
scroll to position [1096, 0]
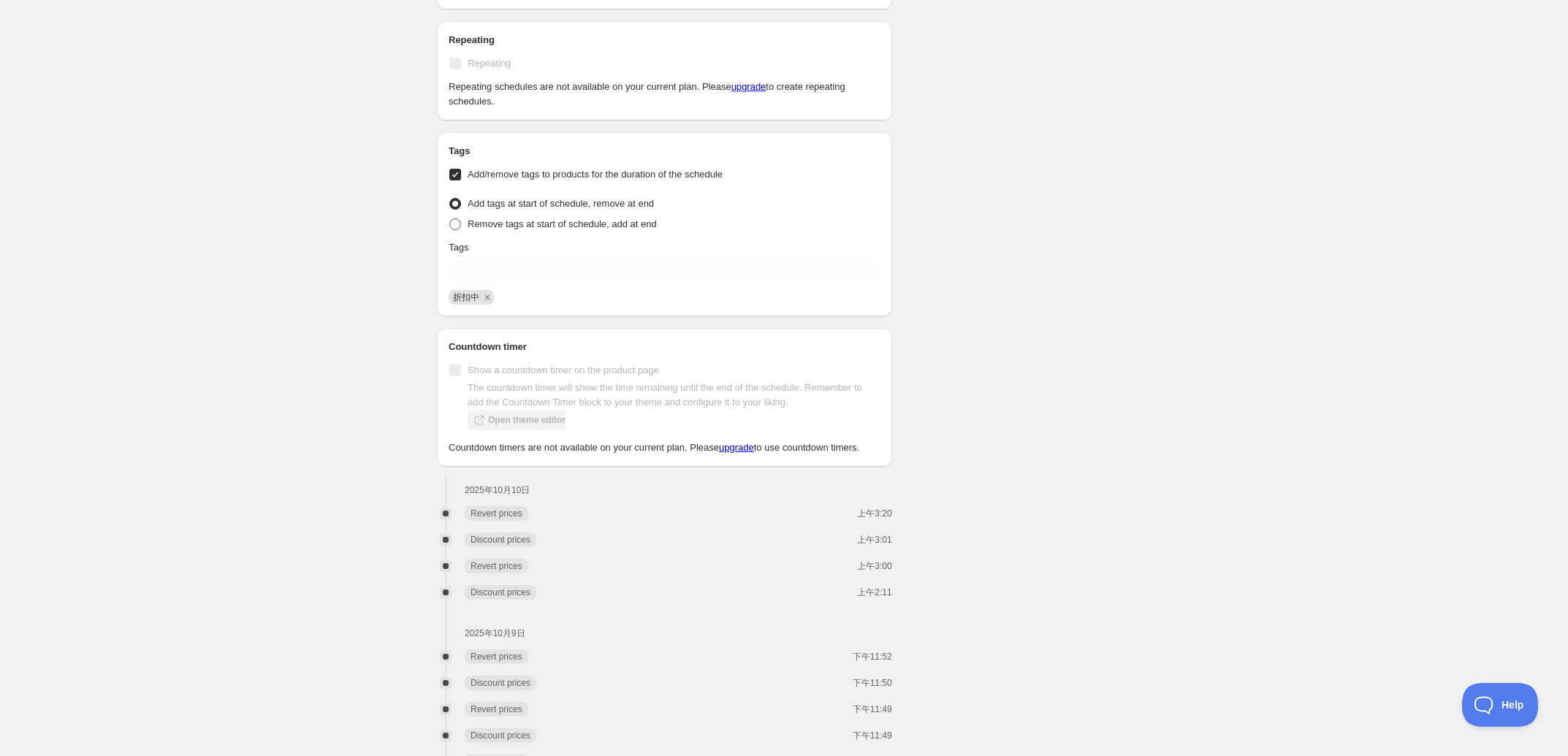
click at [517, 227] on span "Remove tags at start of schedule, add at end" at bounding box center [562, 224] width 189 height 11
click at [450, 219] on input "Remove tags at start of schedule, add at end" at bounding box center [449, 218] width 1 height 1
radio input "true"
click at [488, 299] on icon "Remove 折扣中" at bounding box center [487, 297] width 5 height 5
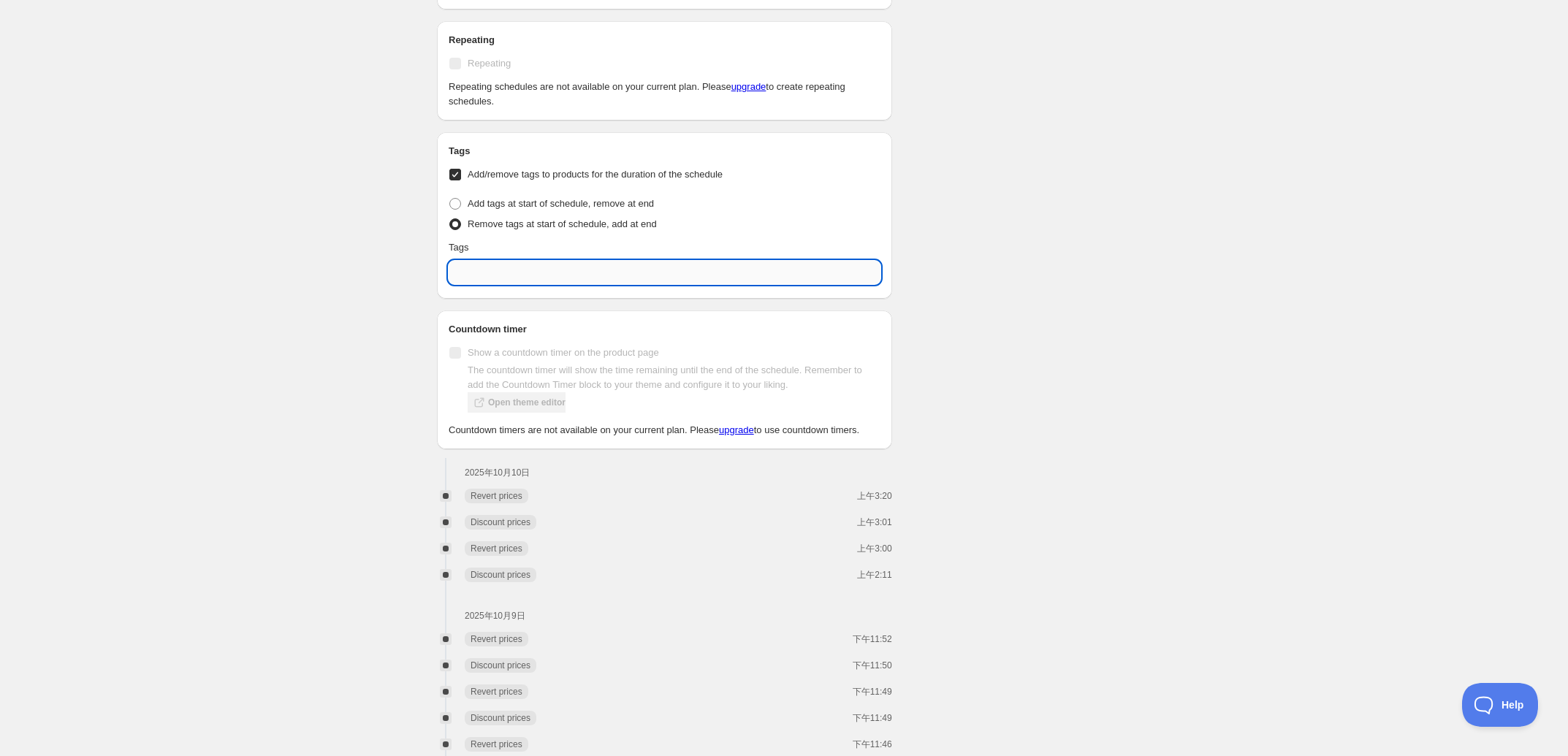
click at [502, 274] on input "text" at bounding box center [665, 272] width 432 height 23
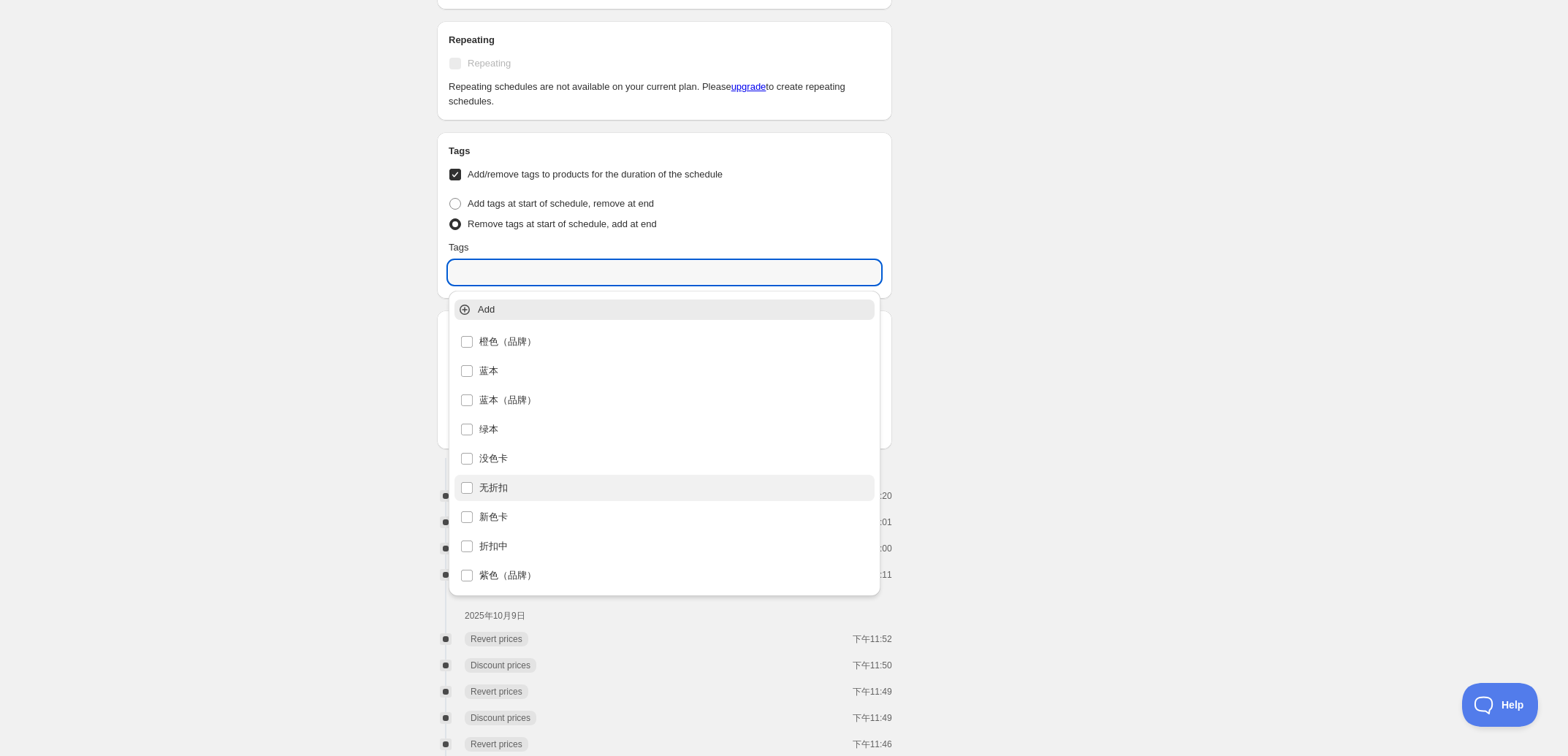
click at [520, 488] on div "无折扣" at bounding box center [664, 488] width 408 height 20
type input "无折扣"
checkbox input "true"
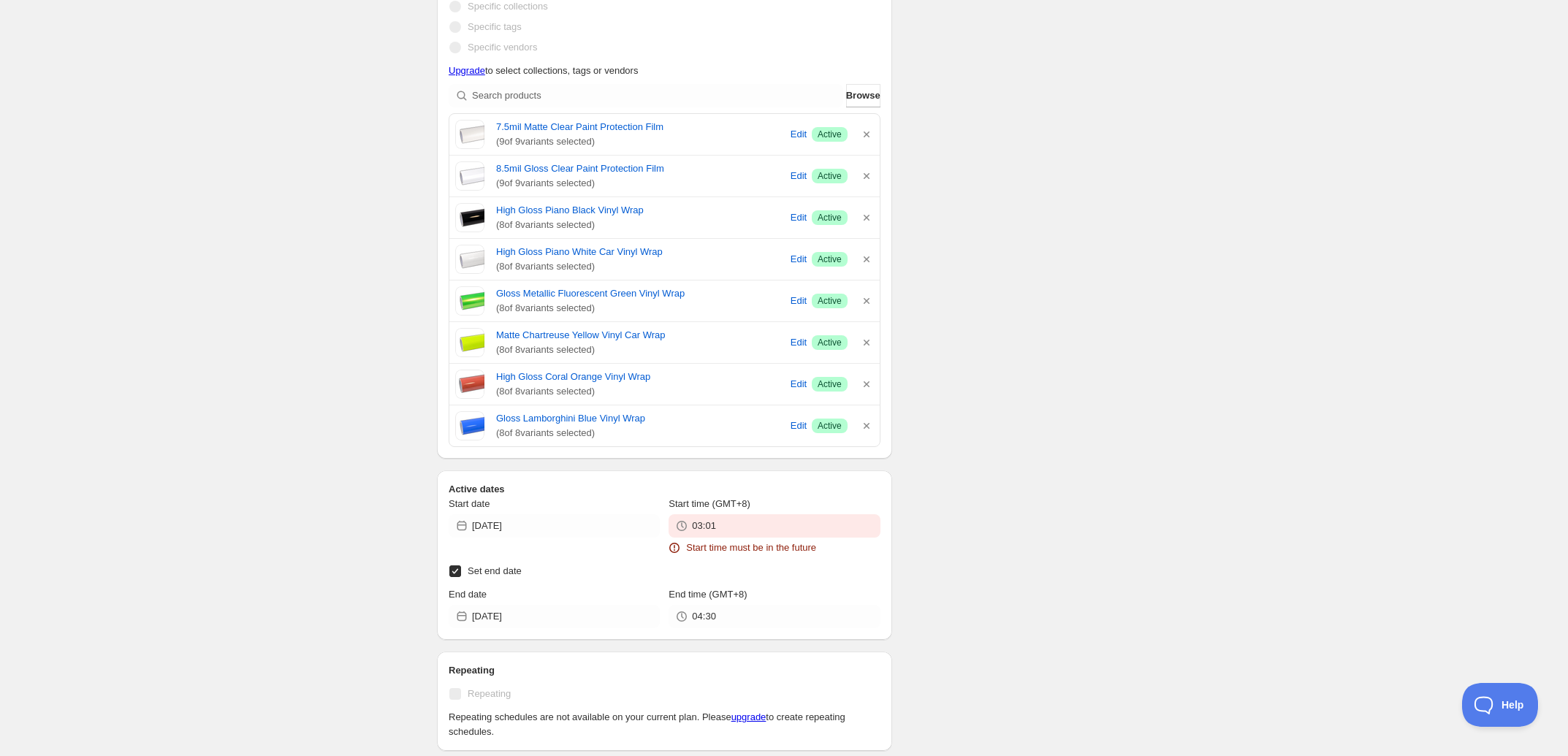
scroll to position [639, 0]
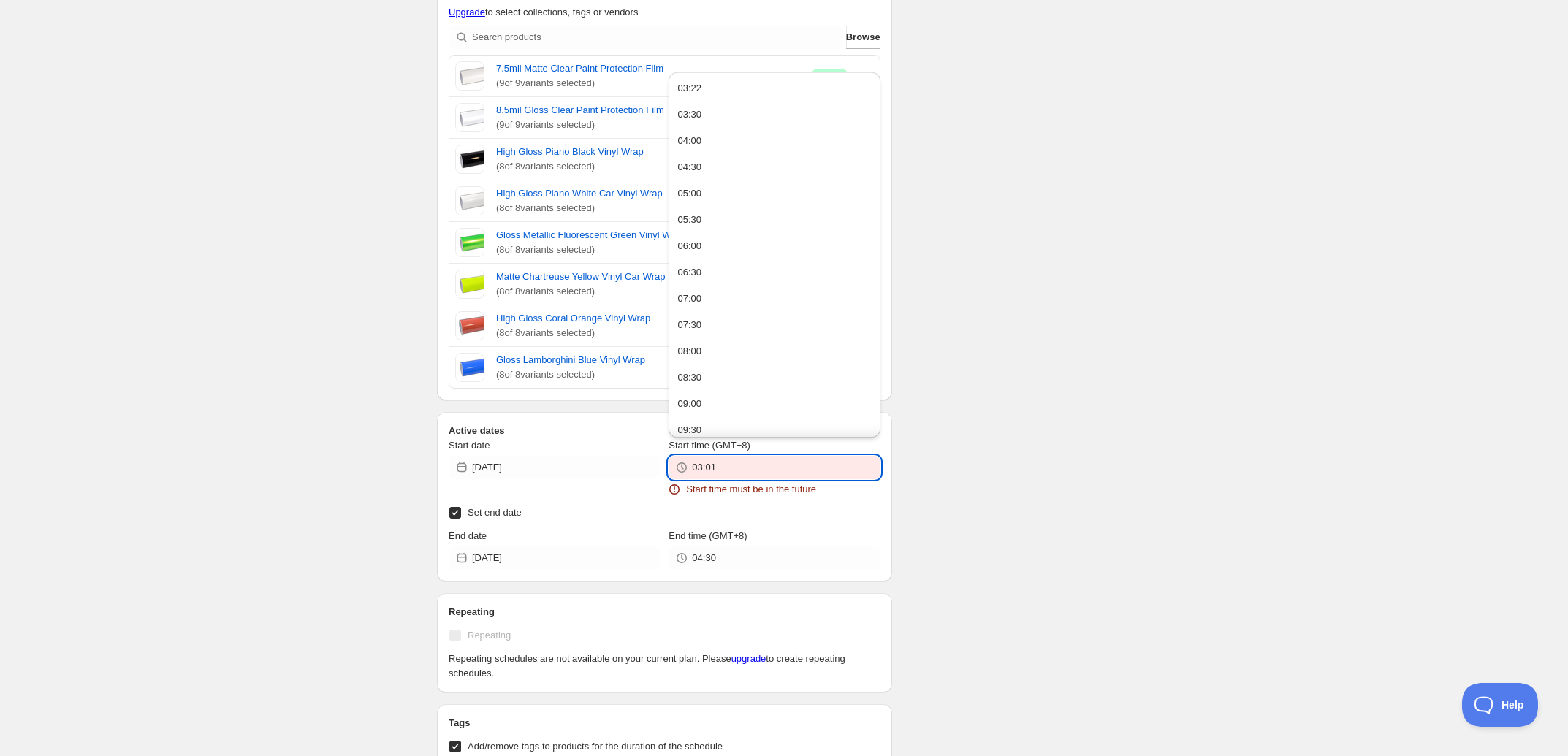
click at [707, 468] on input "03:01" at bounding box center [786, 467] width 188 height 23
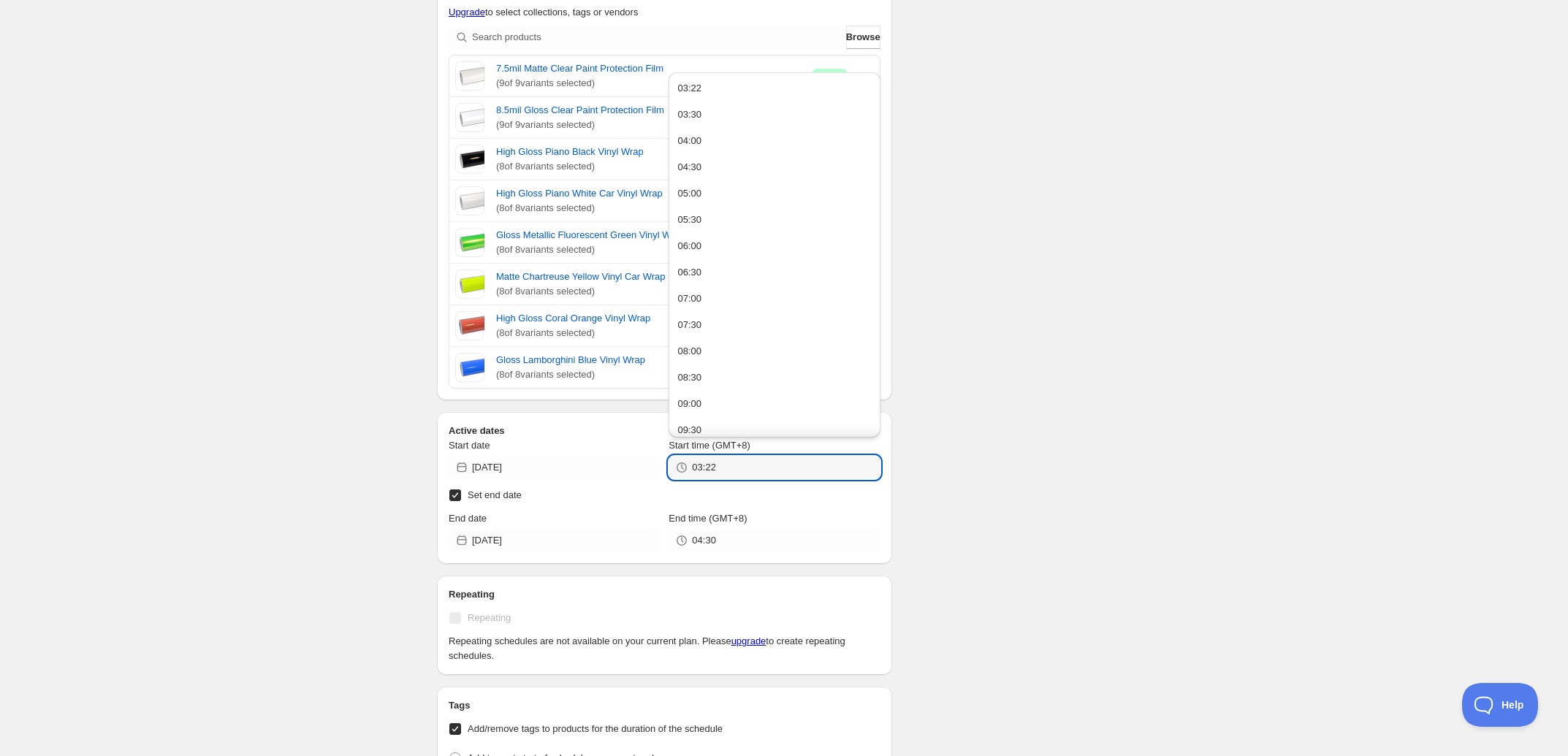
type input "03:22"
drag, startPoint x: 1274, startPoint y: 413, endPoint x: 1072, endPoint y: 102, distance: 370.8
click at [1274, 410] on div "New schedule Oct 09 2025 23:41. This page is ready New schedule Oct 09 2025 23:…" at bounding box center [784, 387] width 1568 height 2053
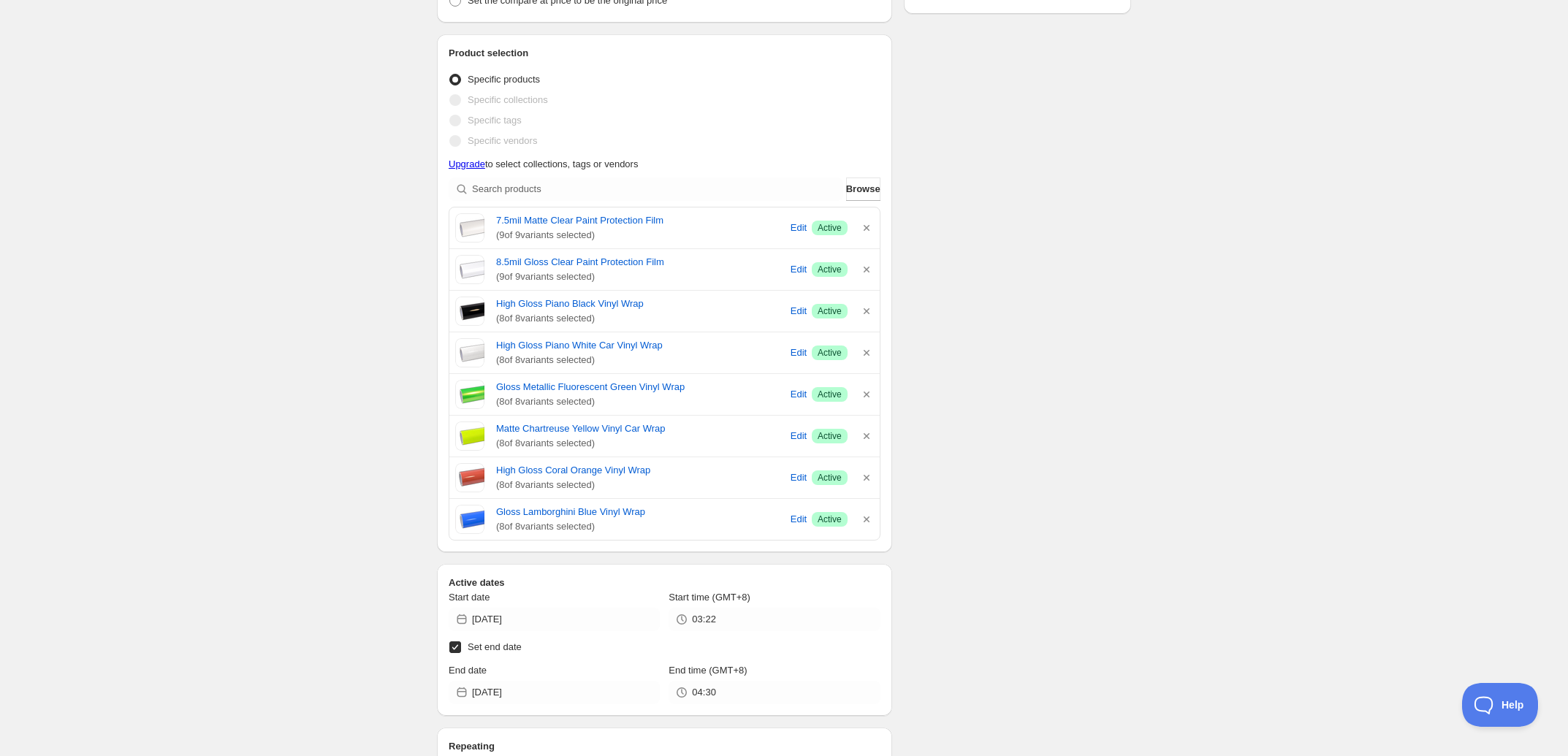
scroll to position [358, 0]
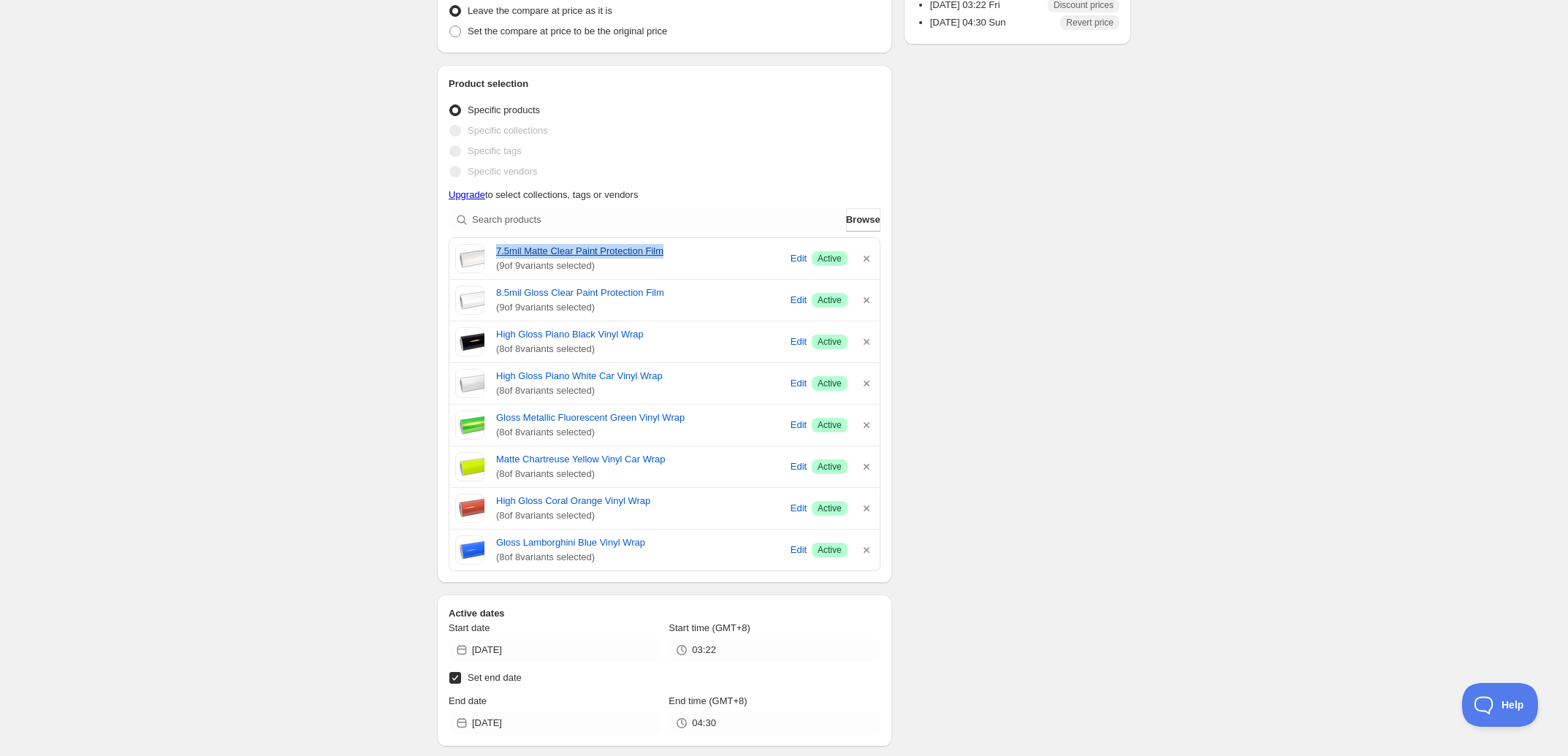
drag, startPoint x: 490, startPoint y: 246, endPoint x: 724, endPoint y: 254, distance: 234.1
click at [724, 254] on div "7.5mil Matte Clear Paint Protection Film ( 9 of 9 variants selected) Edit Succe…" at bounding box center [664, 259] width 418 height 29
copy link "7.5mil Matte Clear Paint Protection Film"
drag, startPoint x: 490, startPoint y: 337, endPoint x: 678, endPoint y: 336, distance: 188.0
click at [678, 336] on div "High Gloss Piano Black Vinyl Wrap ( 8 of 8 variants selected) Edit Success Acti…" at bounding box center [664, 341] width 418 height 29
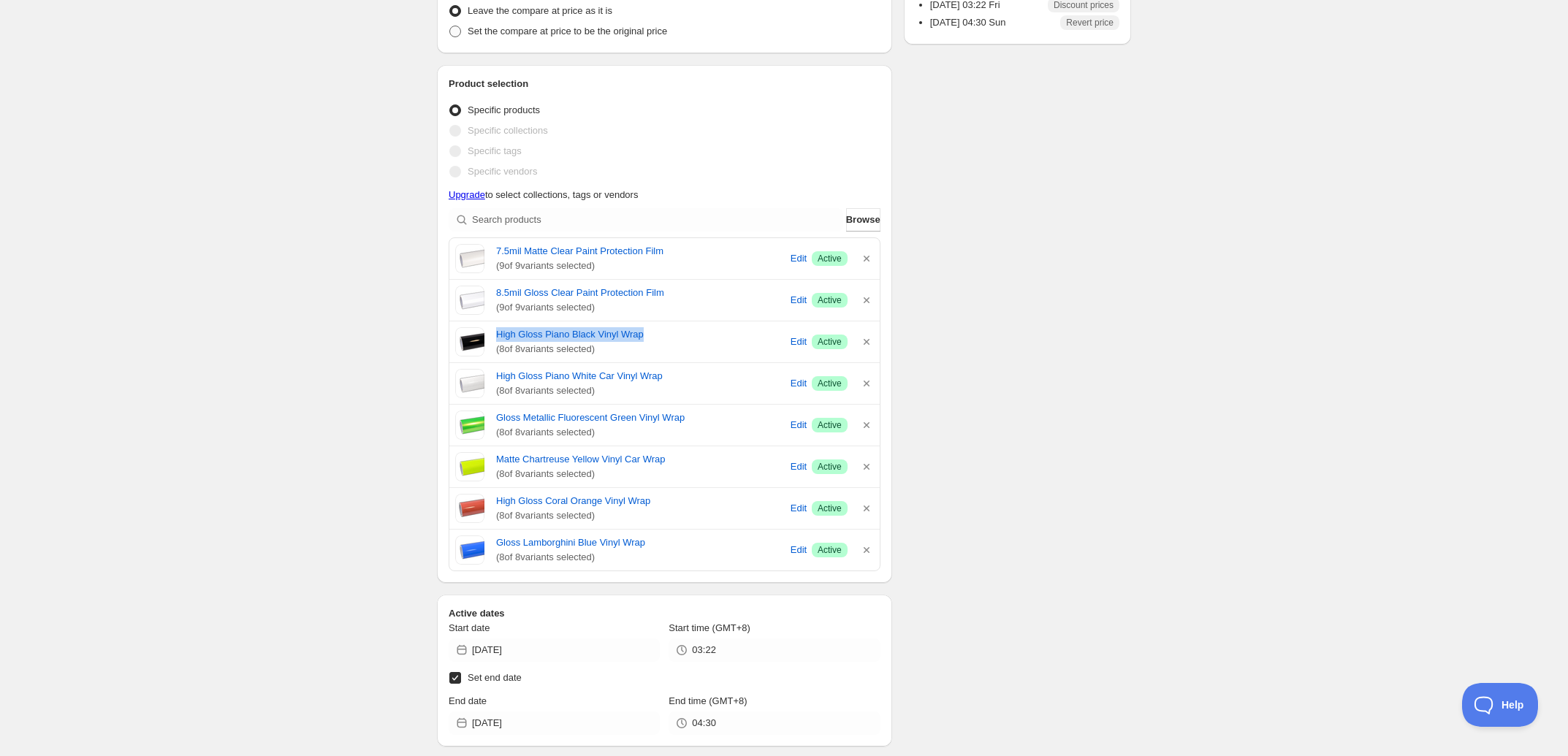
copy link "High Gloss Piano Black Vinyl Wrap"
drag, startPoint x: 492, startPoint y: 377, endPoint x: 702, endPoint y: 371, distance: 210.1
click at [702, 381] on div "High Gloss Piano White Car Vinyl Wrap ( 8 of 8 variants selected) Edit Success …" at bounding box center [664, 383] width 418 height 29
copy link "High Gloss Piano White Car Vinyl Wrap"
drag, startPoint x: 492, startPoint y: 422, endPoint x: 714, endPoint y: 422, distance: 222.0
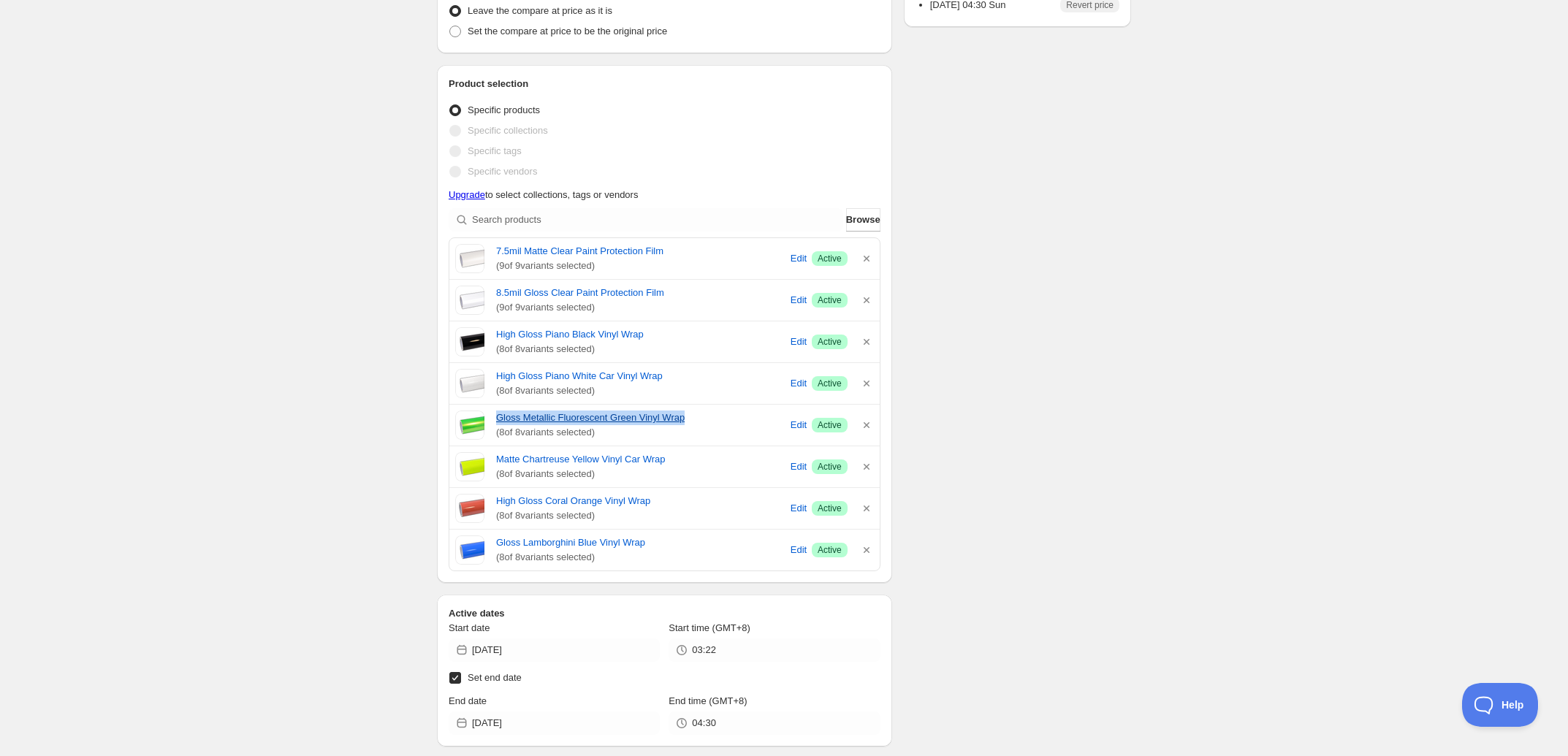
click at [714, 422] on div "Gloss Metallic Fluorescent Green Vinyl Wrap ( 8 of 8 variants selected) Edit Su…" at bounding box center [664, 425] width 418 height 29
copy link "Gloss Metallic Fluorescent Green Vinyl Wrap"
drag, startPoint x: 493, startPoint y: 457, endPoint x: 712, endPoint y: 461, distance: 219.0
click at [712, 461] on div "Matte Chartreuse Yellow Vinyl Car Wrap ( 8 of 8 variants selected) Edit Success…" at bounding box center [664, 467] width 418 height 29
copy link "Matte Chartreuse Yellow Vinyl Car Wrap"
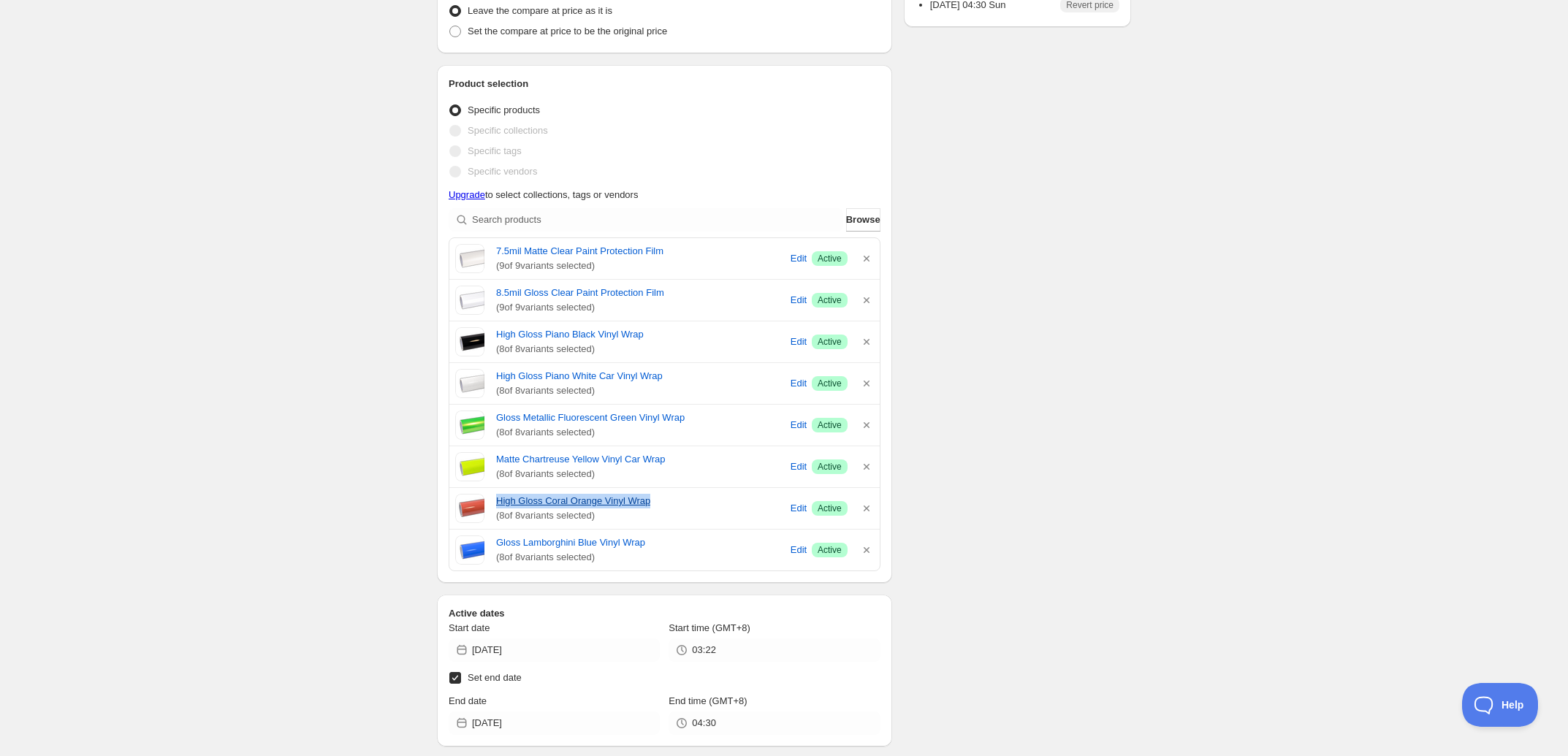
drag, startPoint x: 492, startPoint y: 504, endPoint x: 729, endPoint y: 507, distance: 237.0
click at [729, 506] on div "High Gloss Coral Orange Vinyl Wrap ( 8 of 8 variants selected) Edit Success Act…" at bounding box center [664, 509] width 418 height 29
copy link "High Gloss Coral Orange Vinyl Wrap"
drag, startPoint x: 494, startPoint y: 547, endPoint x: 721, endPoint y: 543, distance: 227.0
click at [721, 543] on div "Gloss Lamborghini Blue Vinyl Wrap ( 8 of 8 variants selected) Edit Success Acti…" at bounding box center [664, 550] width 418 height 29
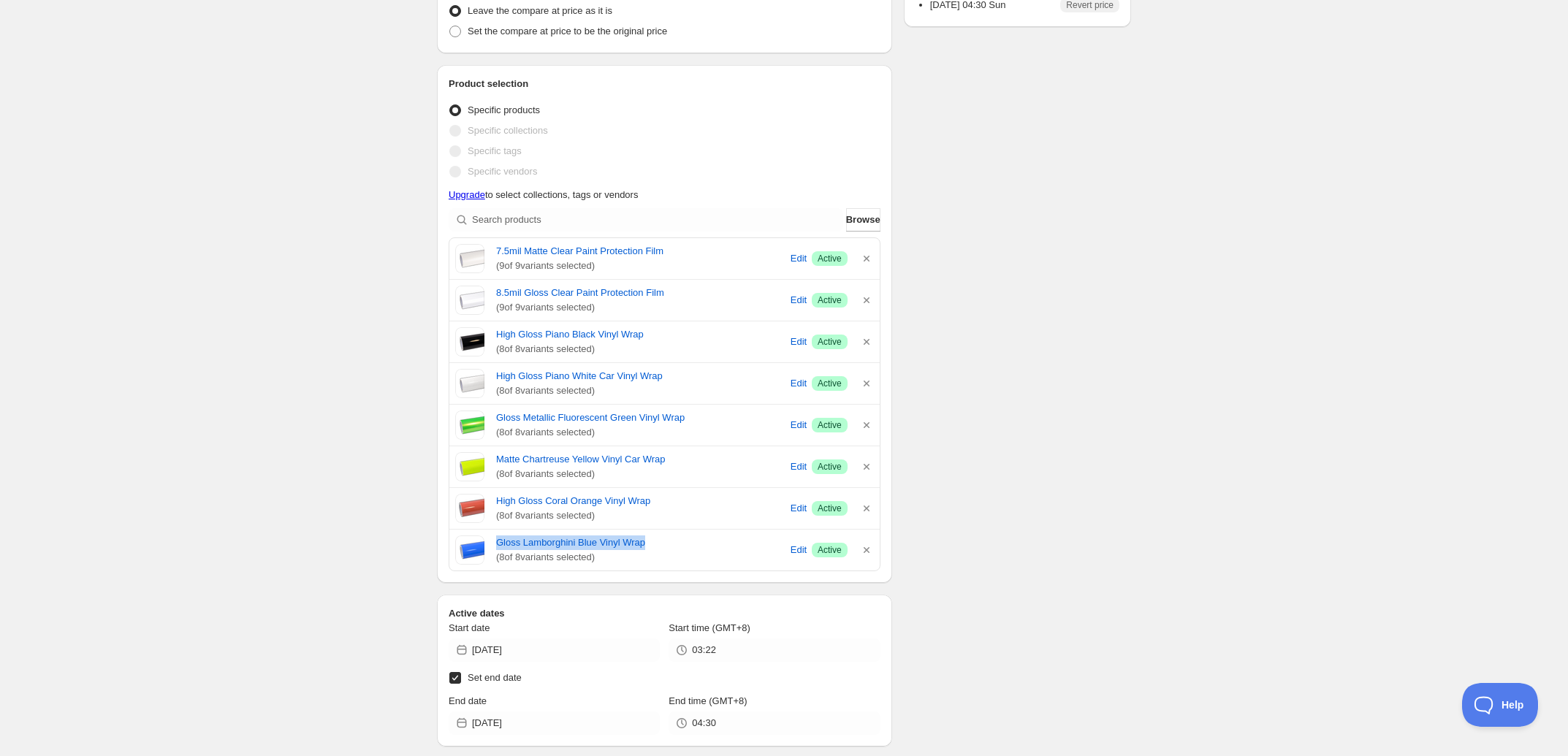
copy link "Gloss Lamborghini Blue Vinyl Wrap"
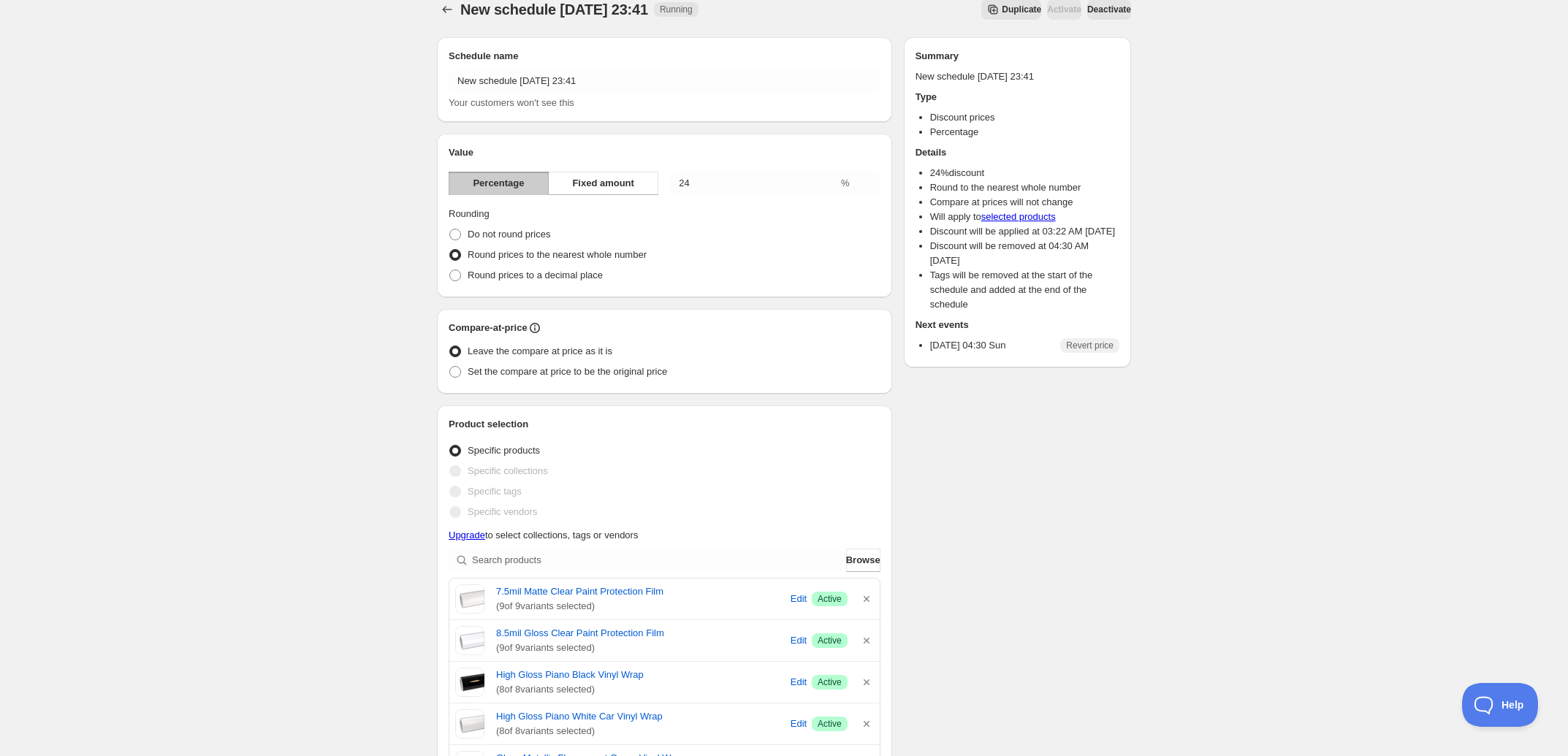
scroll to position [0, 0]
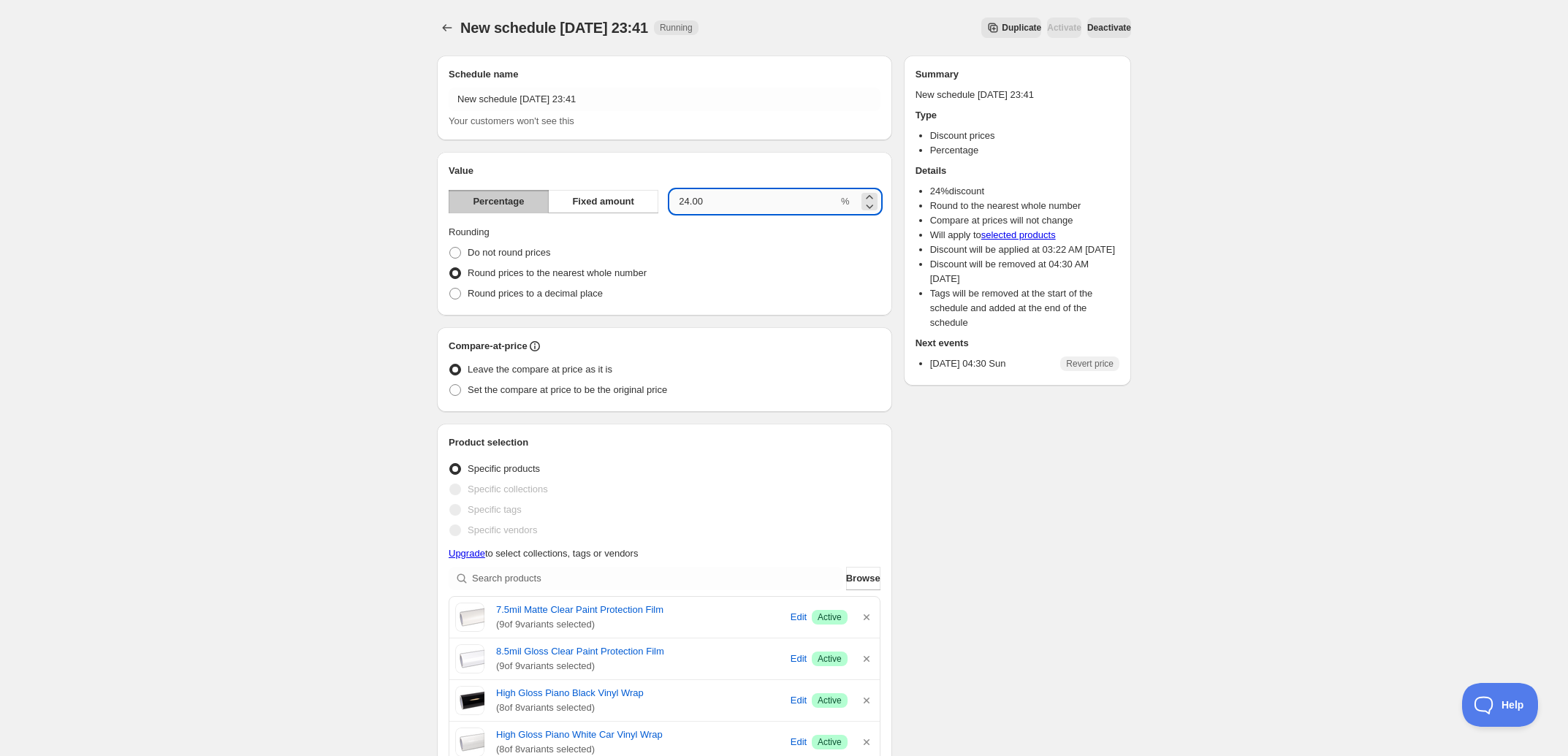
drag, startPoint x: 688, startPoint y: 201, endPoint x: 680, endPoint y: 201, distance: 8.0
click at [680, 201] on input "24.00" at bounding box center [754, 201] width 168 height 23
drag, startPoint x: 680, startPoint y: 201, endPoint x: 688, endPoint y: 203, distance: 8.2
click at [688, 203] on input "35.00" at bounding box center [754, 201] width 168 height 23
type input "33.00"
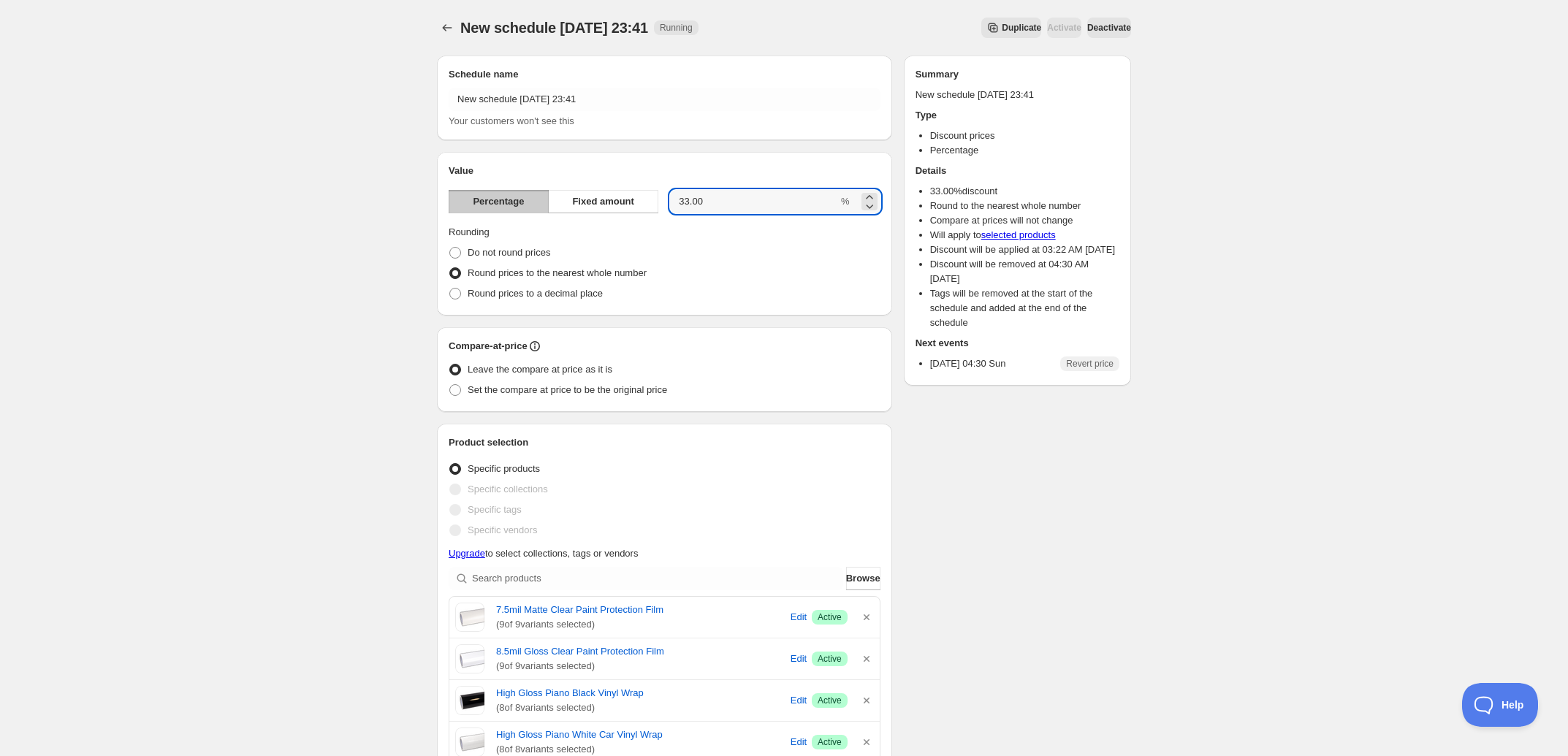
click at [748, 178] on div "Value Percentage Fixed amount 33.00 % Rounding Do not round prices Round prices…" at bounding box center [665, 234] width 432 height 140
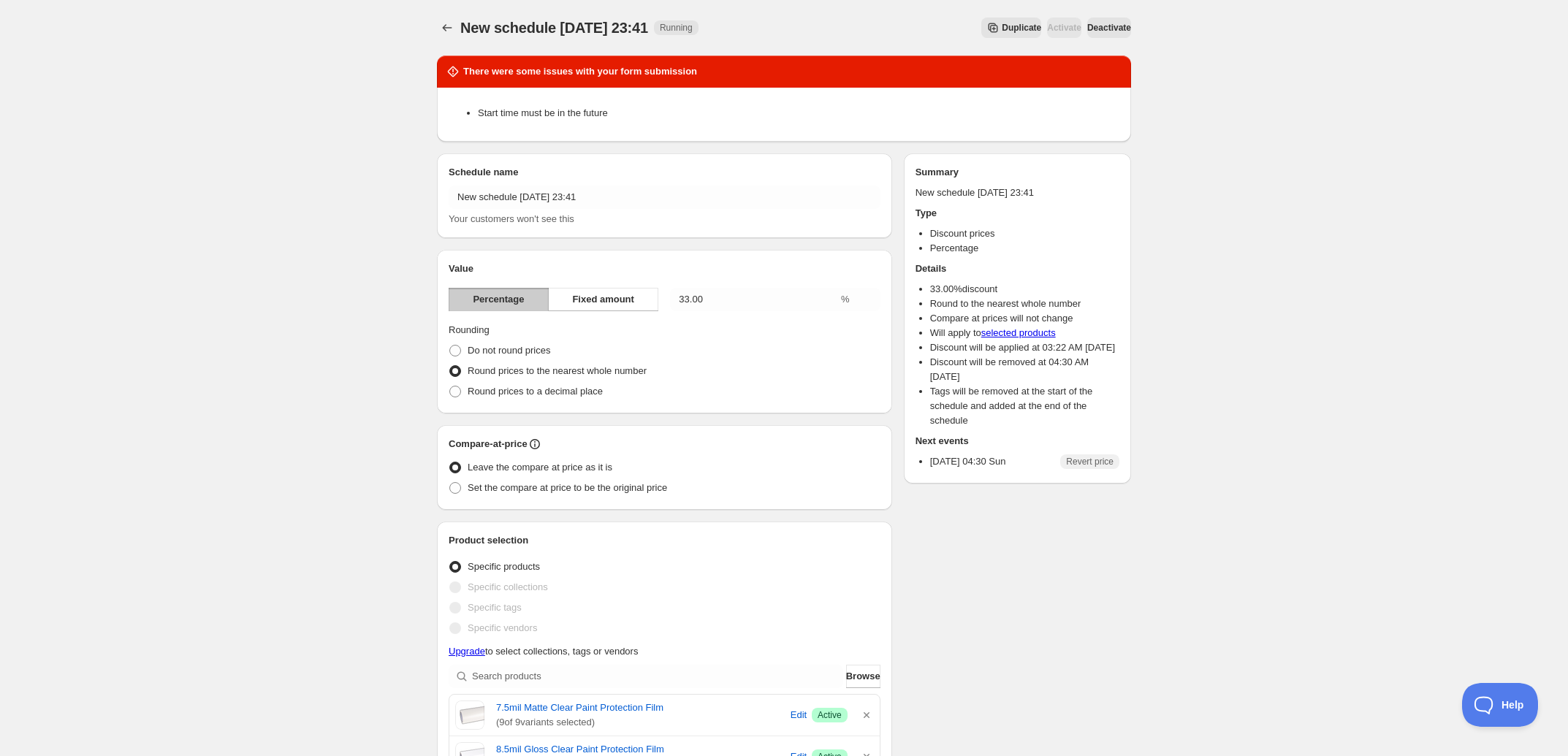
click at [1107, 26] on span "Deactivate" at bounding box center [1109, 28] width 44 height 12
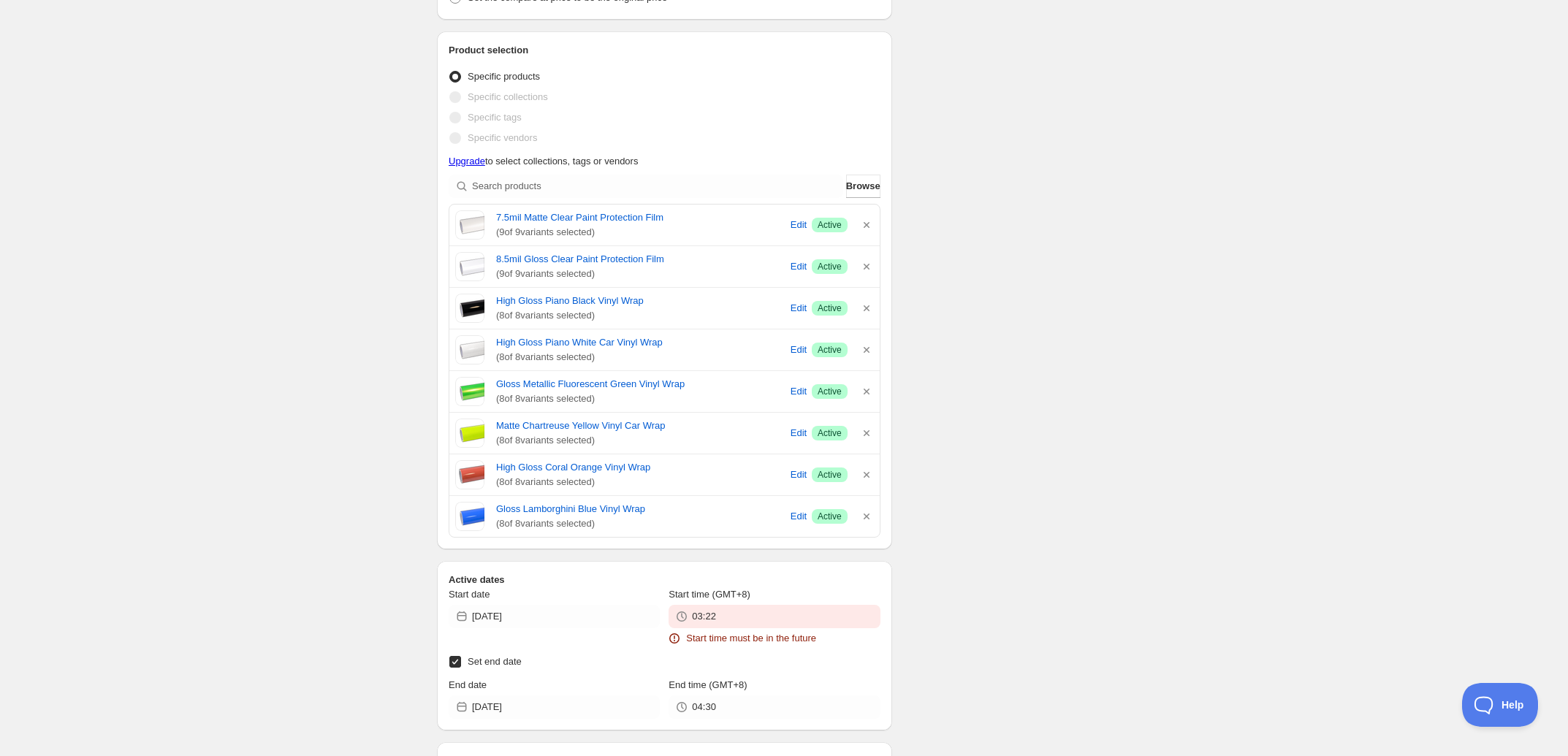
scroll to position [548, 0]
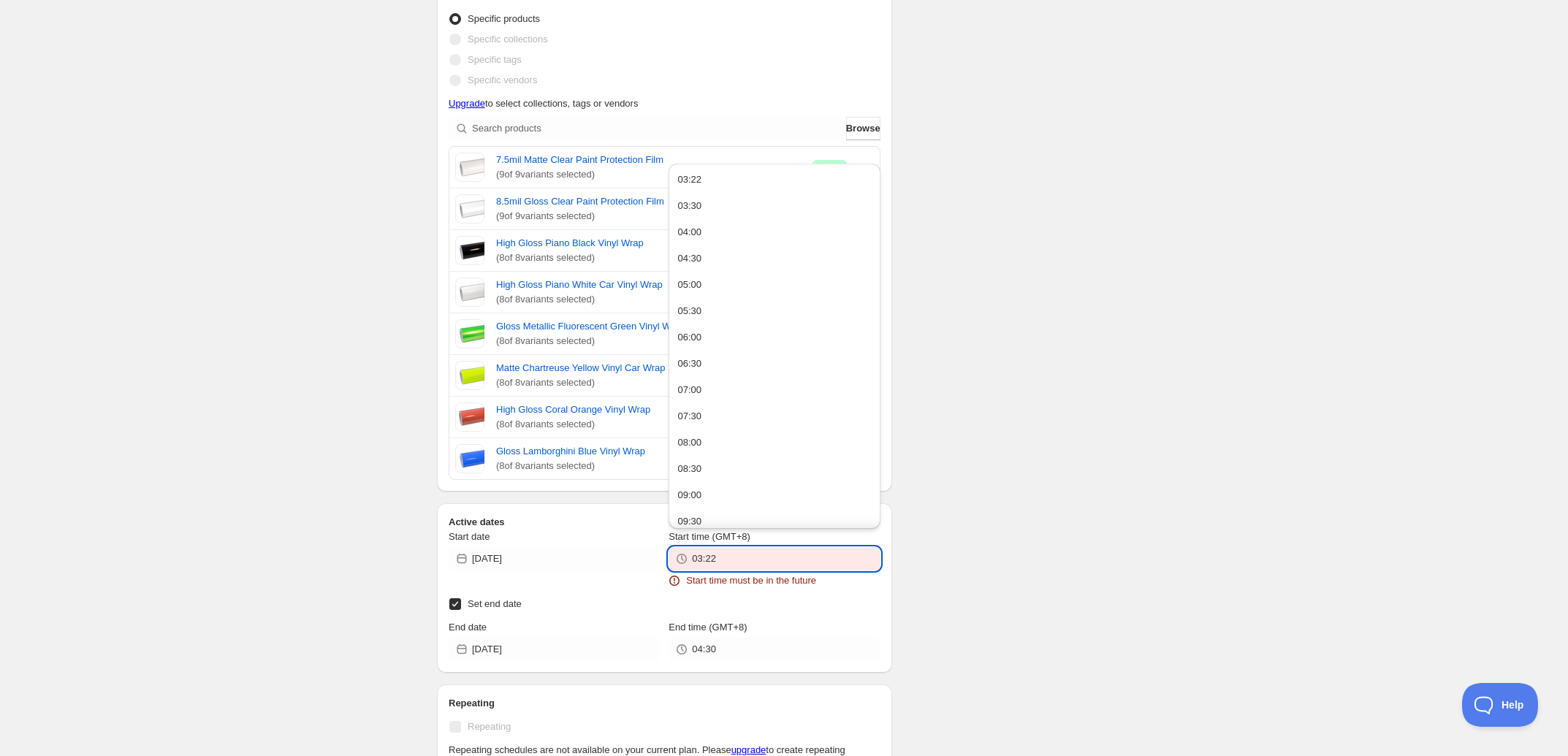
drag, startPoint x: 707, startPoint y: 561, endPoint x: 728, endPoint y: 561, distance: 21.0
click at [728, 561] on input "03:22" at bounding box center [786, 558] width 188 height 23
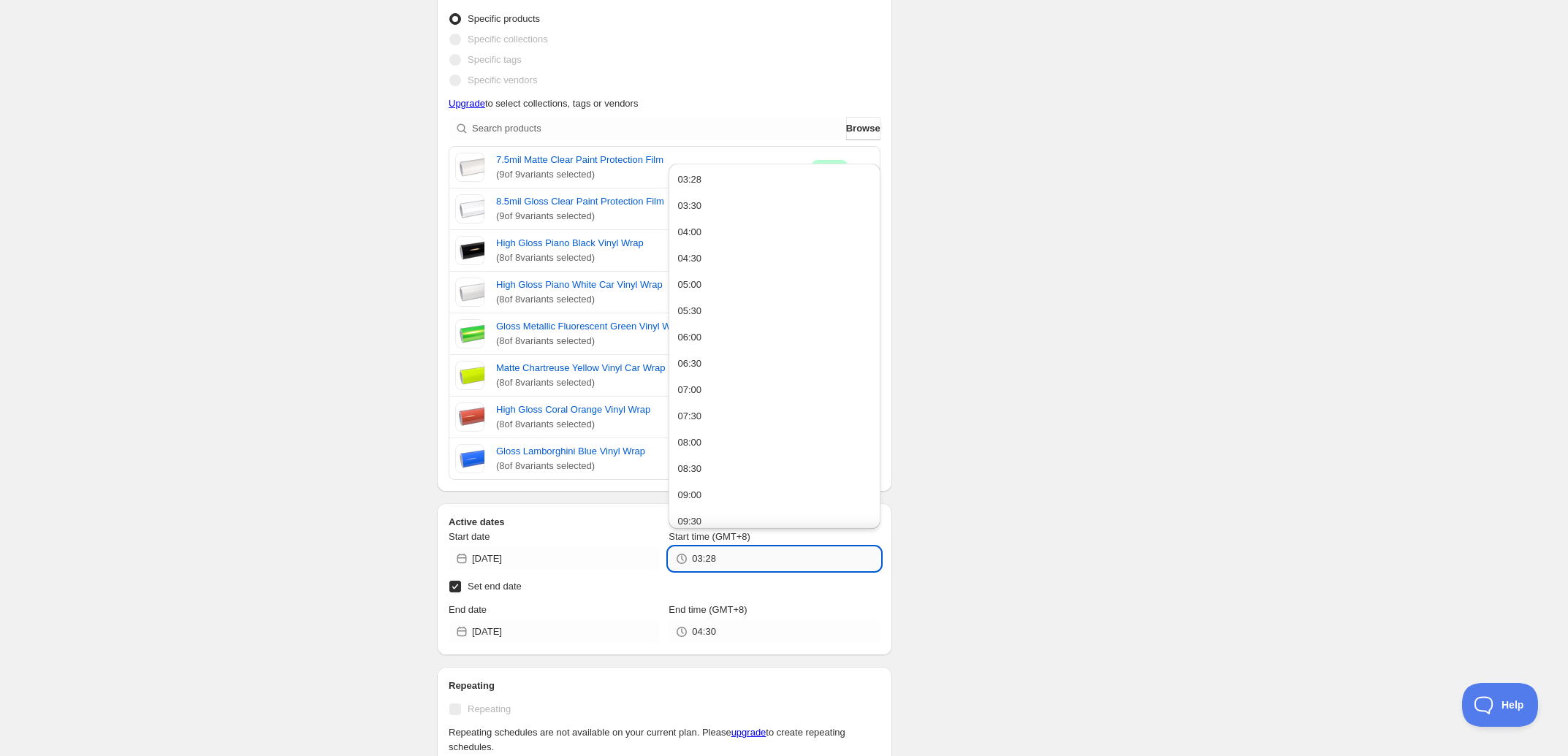
drag, startPoint x: 732, startPoint y: 558, endPoint x: 714, endPoint y: 564, distance: 19.0
click at [714, 564] on input "03:28" at bounding box center [786, 558] width 188 height 23
type input "03:29"
click at [1258, 464] on div "New schedule Oct 09 2025 23:41. This page is ready New schedule Oct 09 2025 23:…" at bounding box center [784, 479] width 1568 height 2053
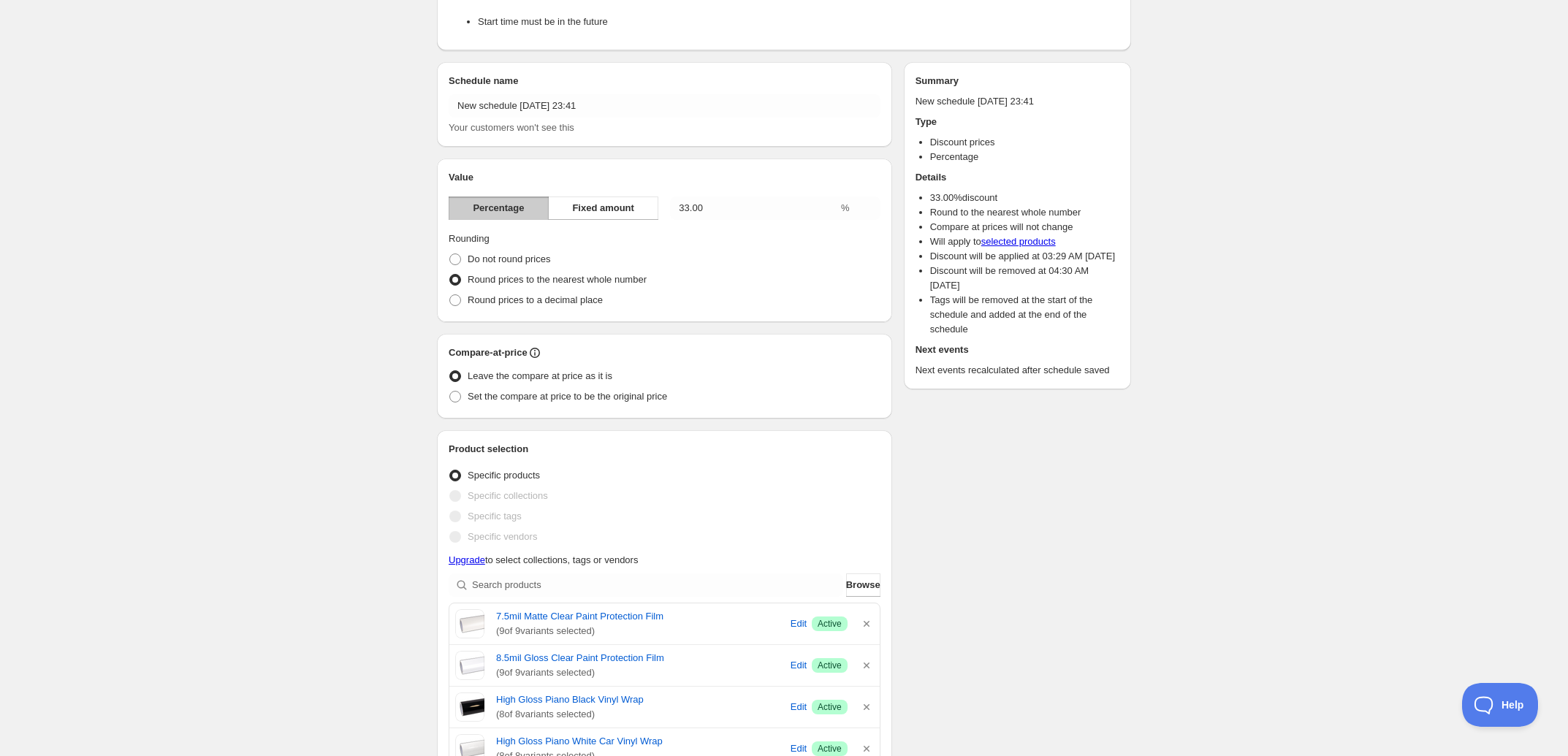
scroll to position [0, 0]
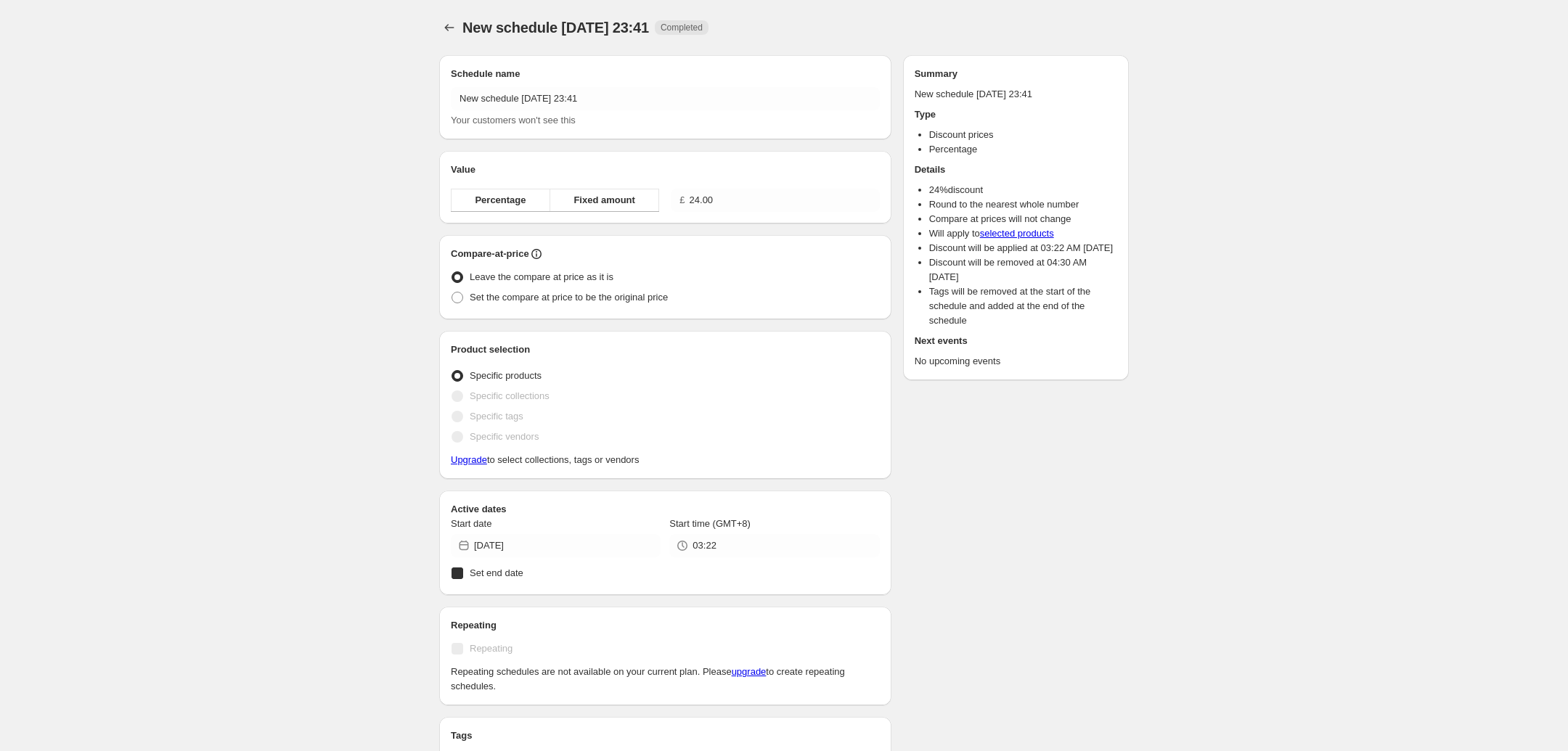
radio input "true"
checkbox input "true"
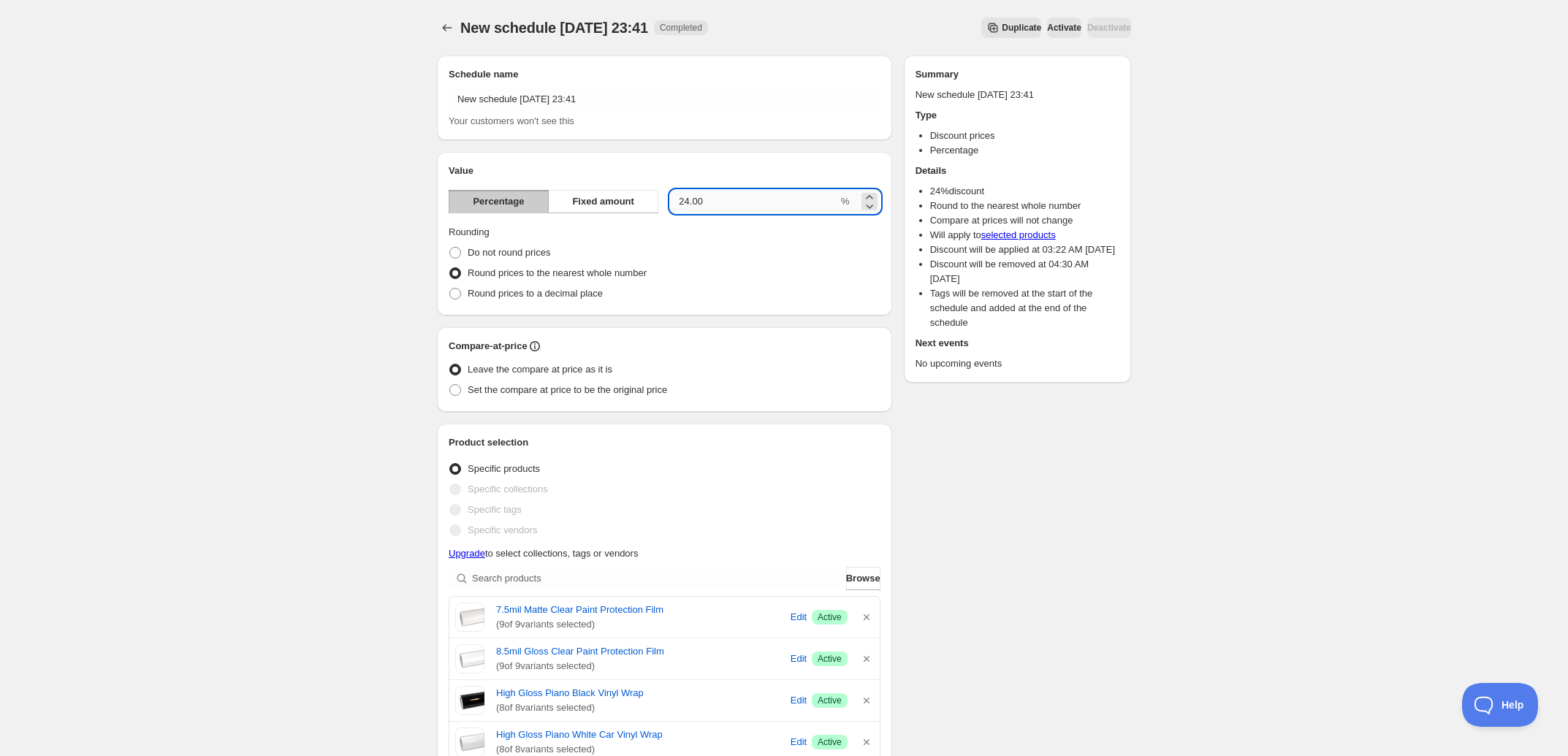
click at [714, 200] on input "24.00" at bounding box center [754, 201] width 168 height 23
drag, startPoint x: 709, startPoint y: 200, endPoint x: 677, endPoint y: 200, distance: 32.0
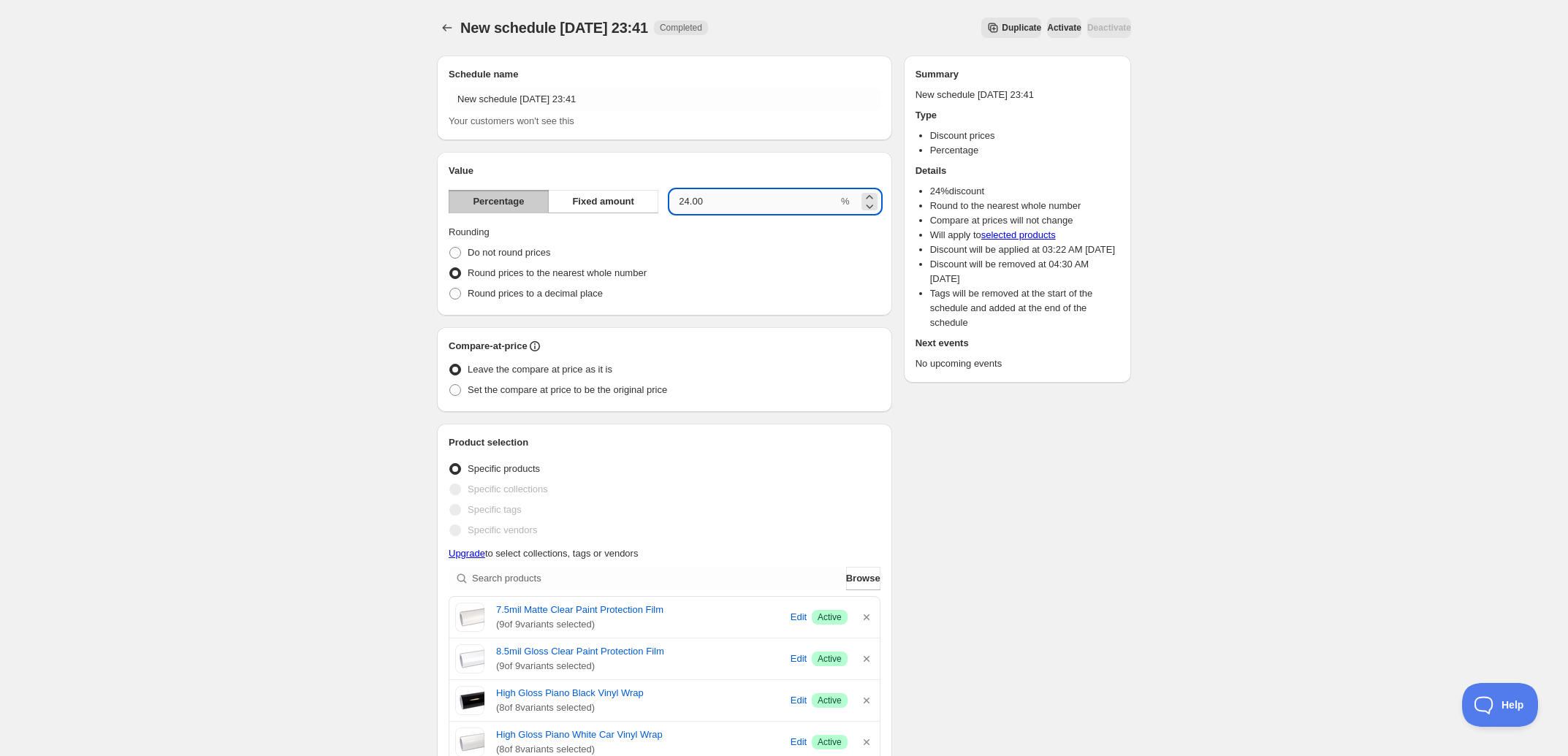
click at [677, 202] on input "24.00" at bounding box center [754, 201] width 168 height 23
type input "33"
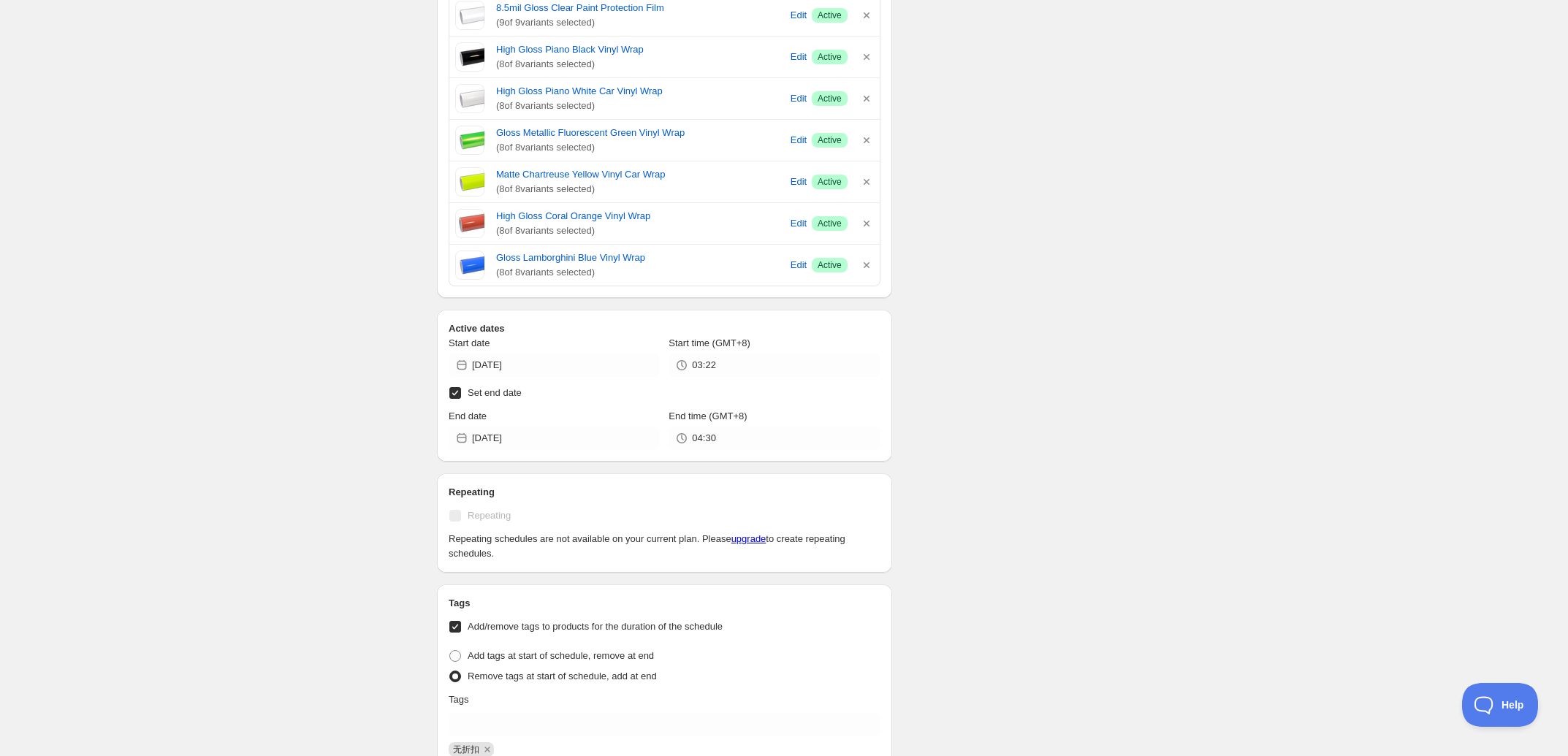
scroll to position [822, 0]
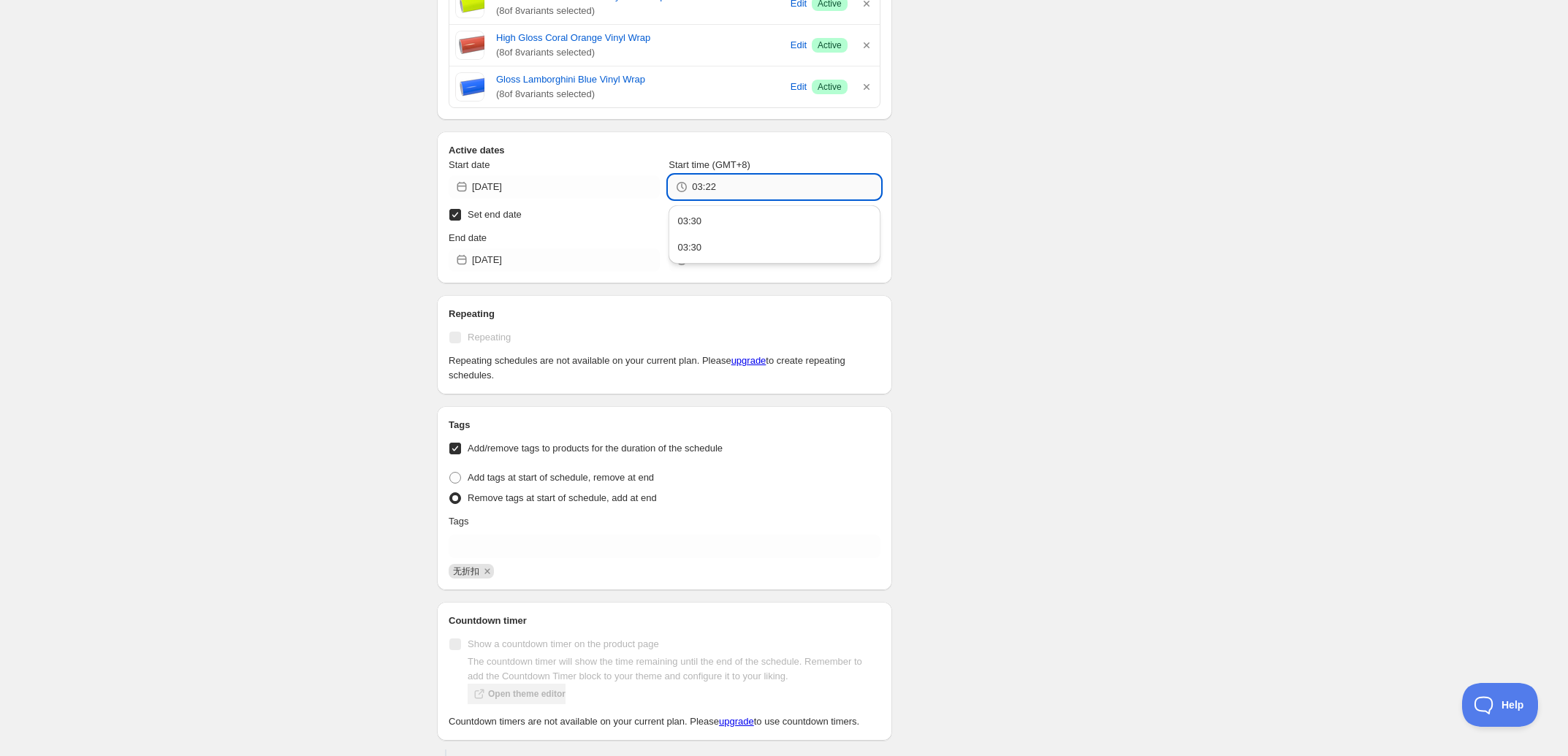
click at [722, 194] on input "03:22" at bounding box center [786, 186] width 188 height 23
drag, startPoint x: 722, startPoint y: 187, endPoint x: 705, endPoint y: 189, distance: 17.1
click at [706, 188] on input "03:22" at bounding box center [786, 186] width 188 height 23
type input "03:30"
click at [925, 176] on div "Schedule name New schedule Oct 09 2025 23:41 Your customers won't see this Valu…" at bounding box center [778, 164] width 706 height 1882
